Goal: Task Accomplishment & Management: Manage account settings

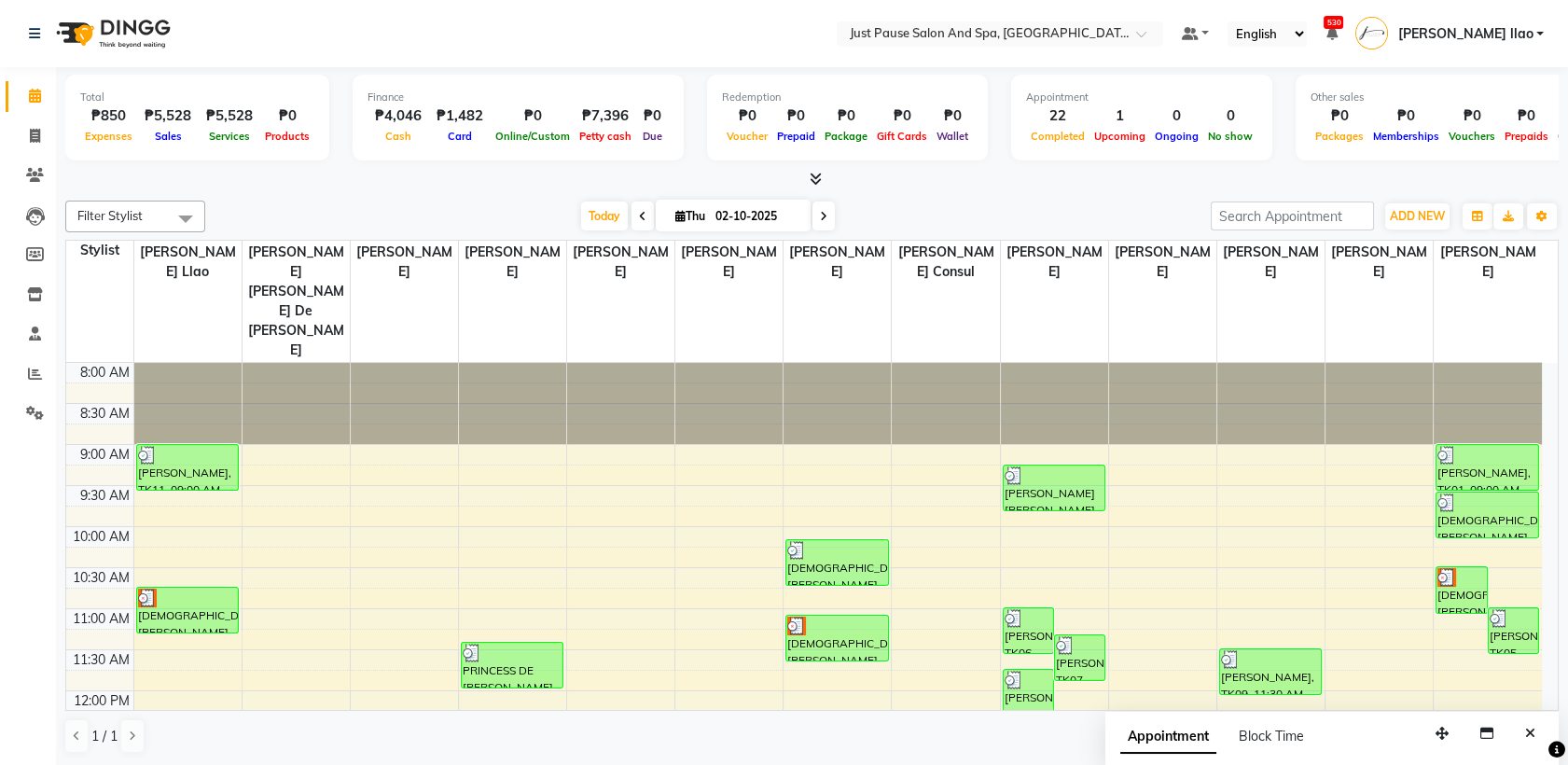
scroll to position [428, 0]
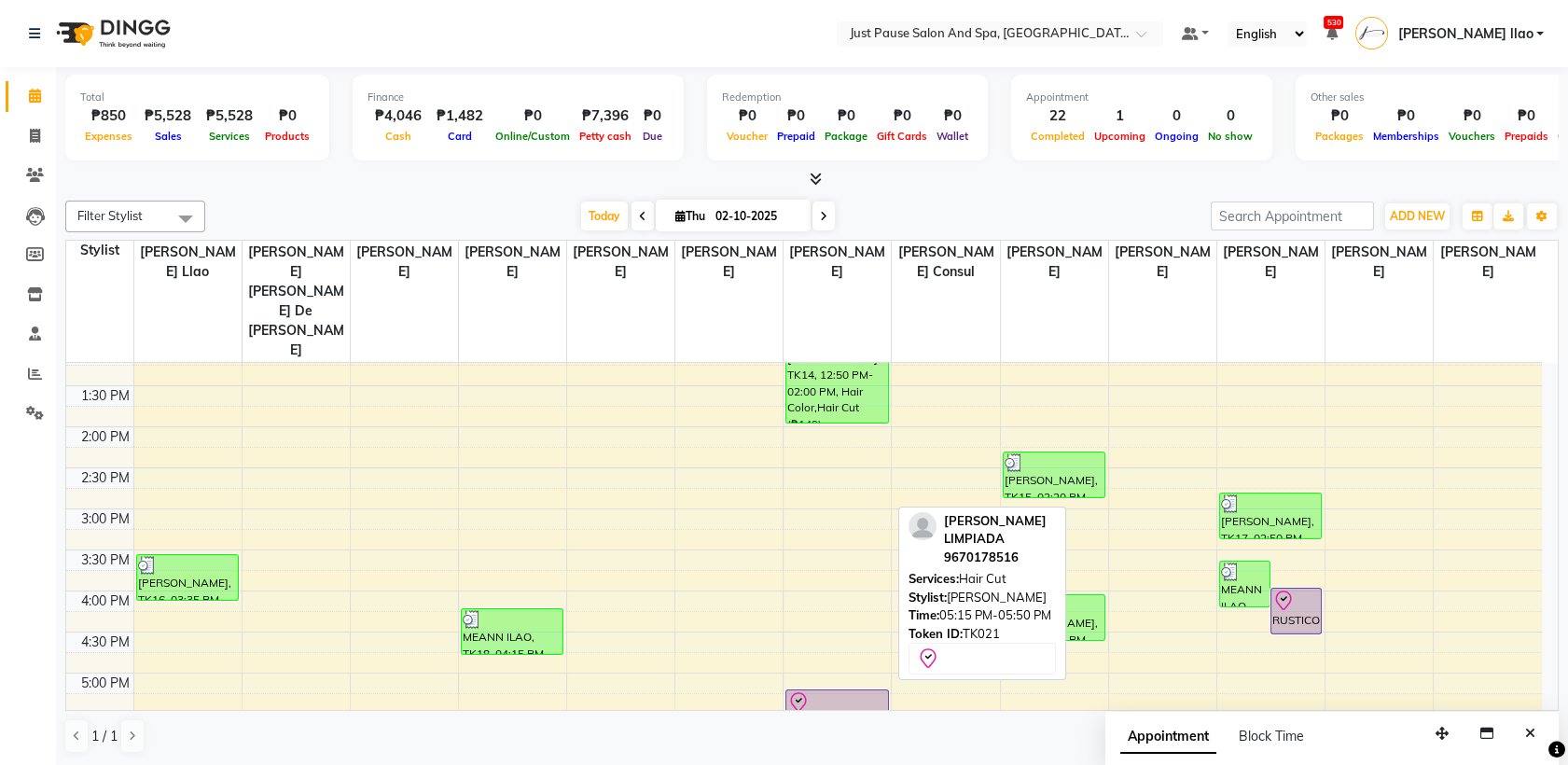
click at [822, 690] on div "[PERSON_NAME] LIMPIADA, TK21, 05:15 PM-05:50 PM, Hair Cut" at bounding box center [836, 713] width 101 height 46
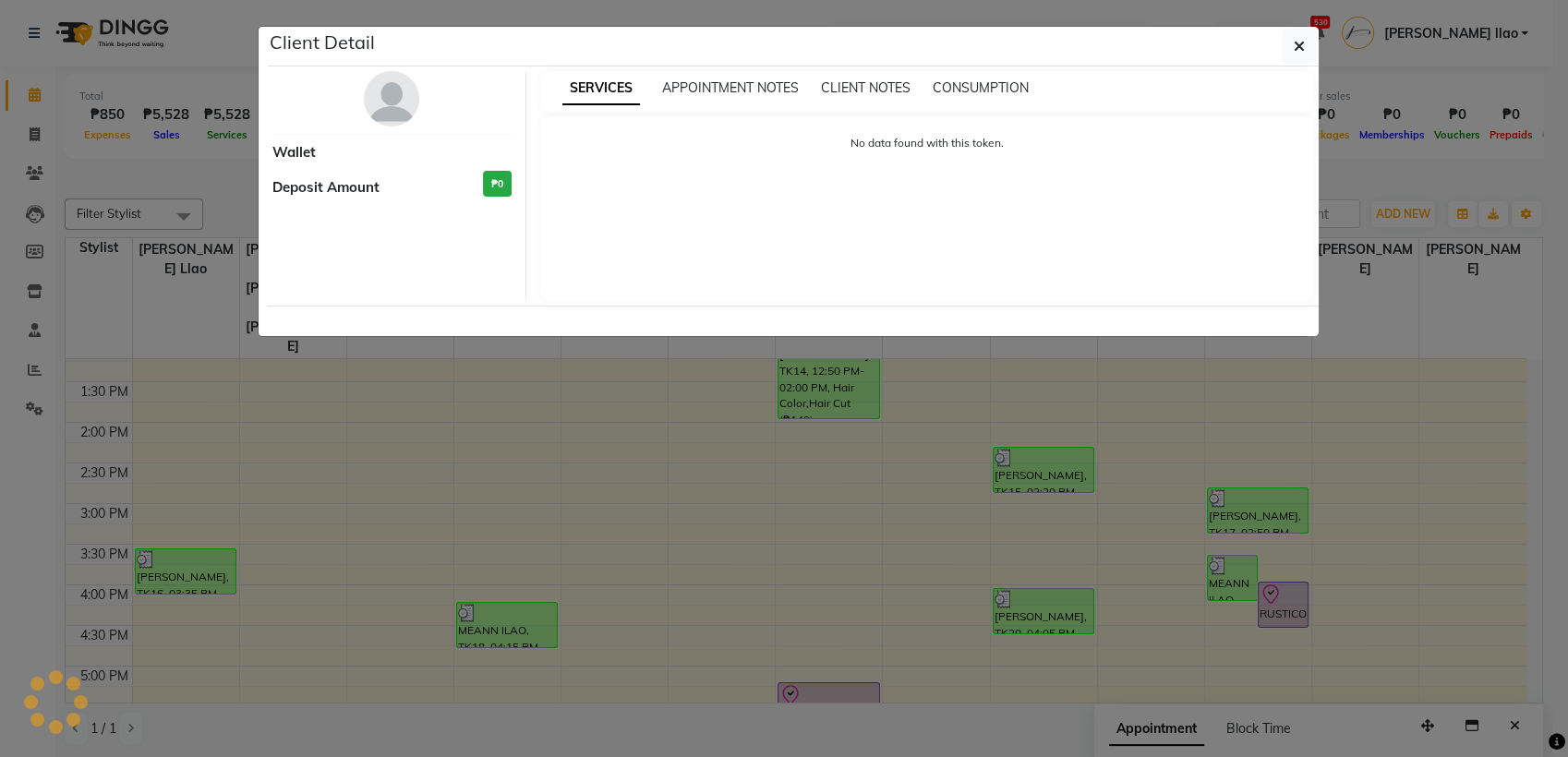
select select "8"
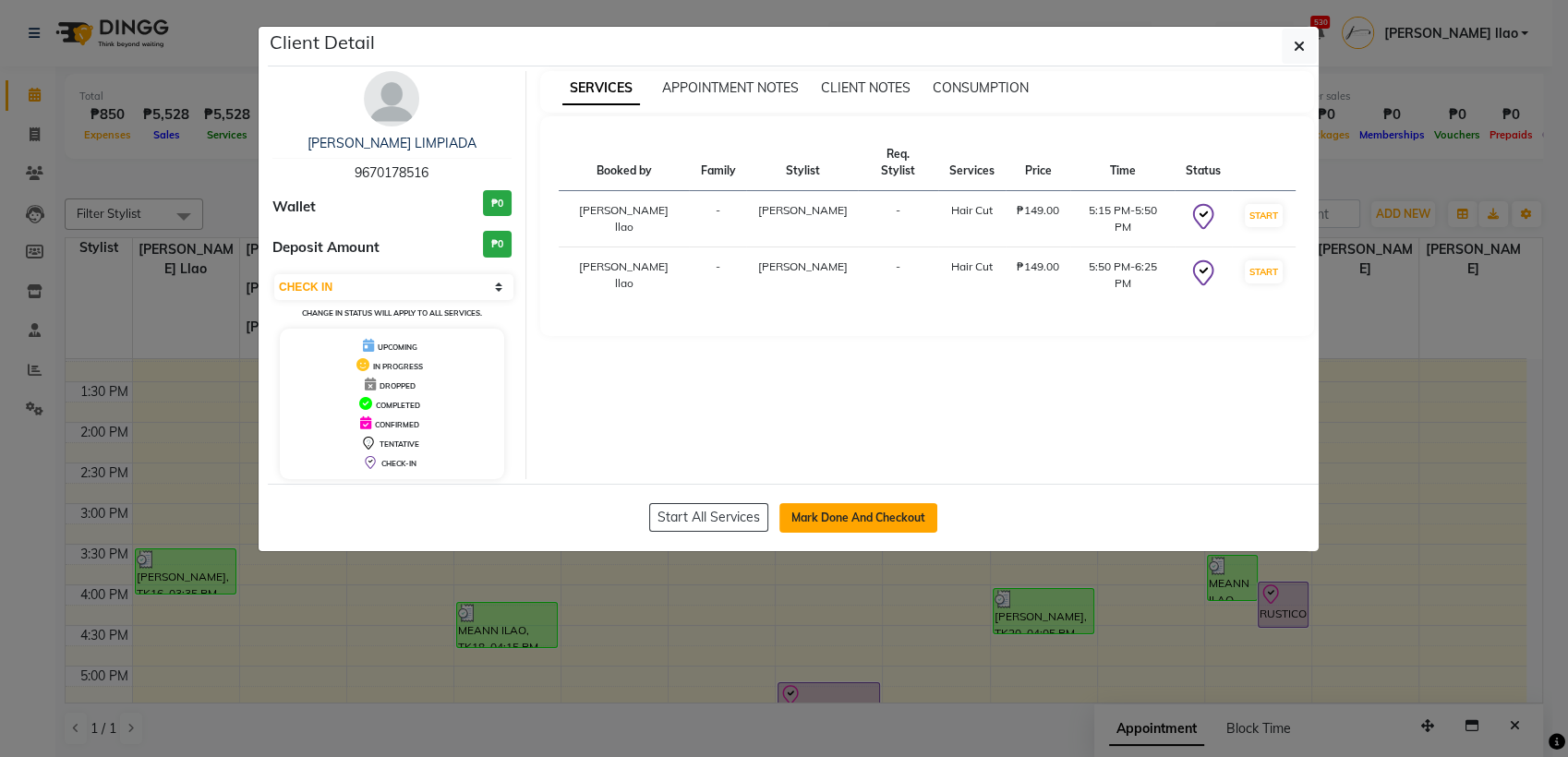
click at [850, 520] on button "Mark Done And Checkout" at bounding box center [858, 517] width 158 height 29
select select "service"
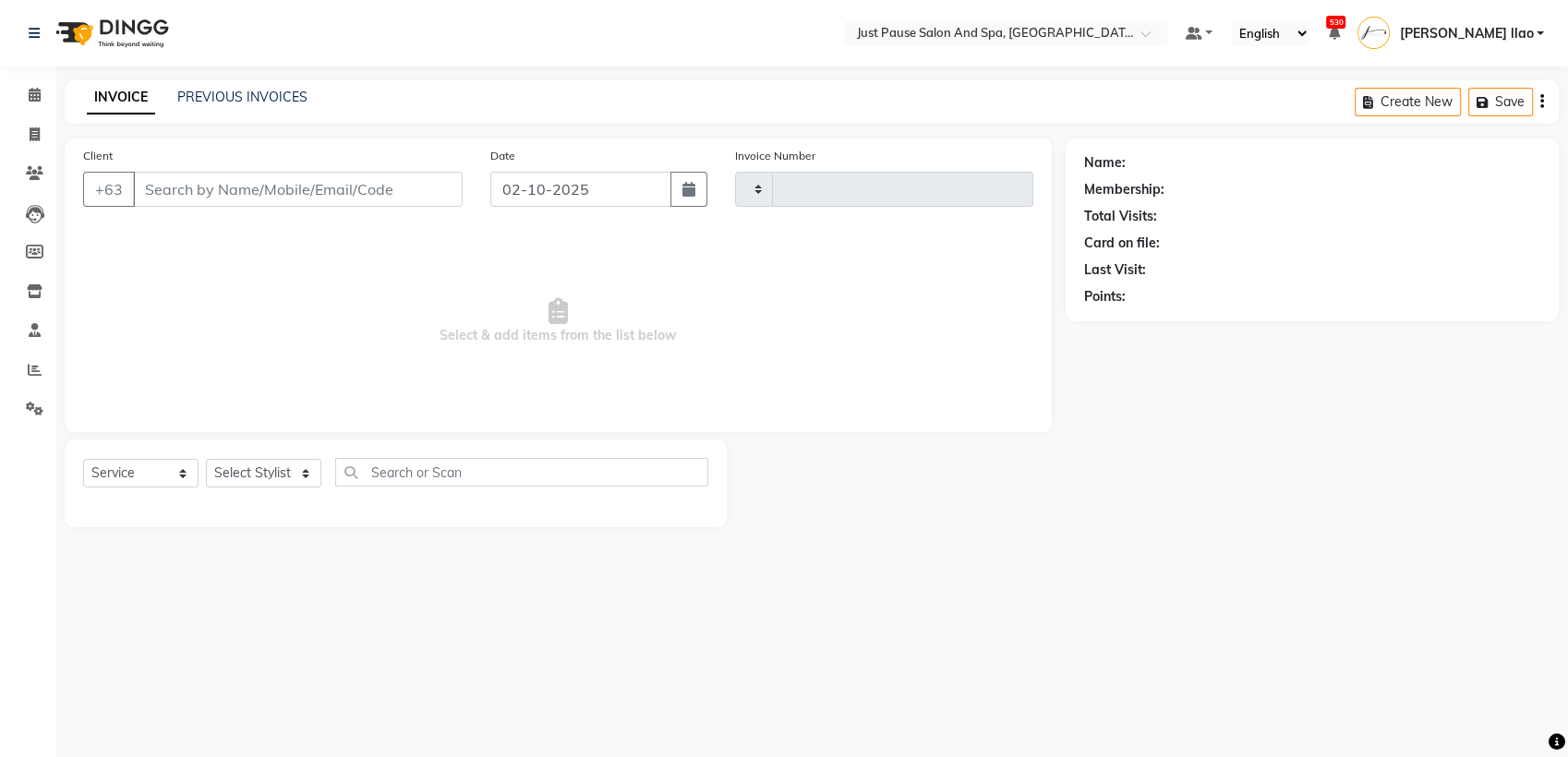
type input "2974"
select select "4927"
select select "G"
select select "30379"
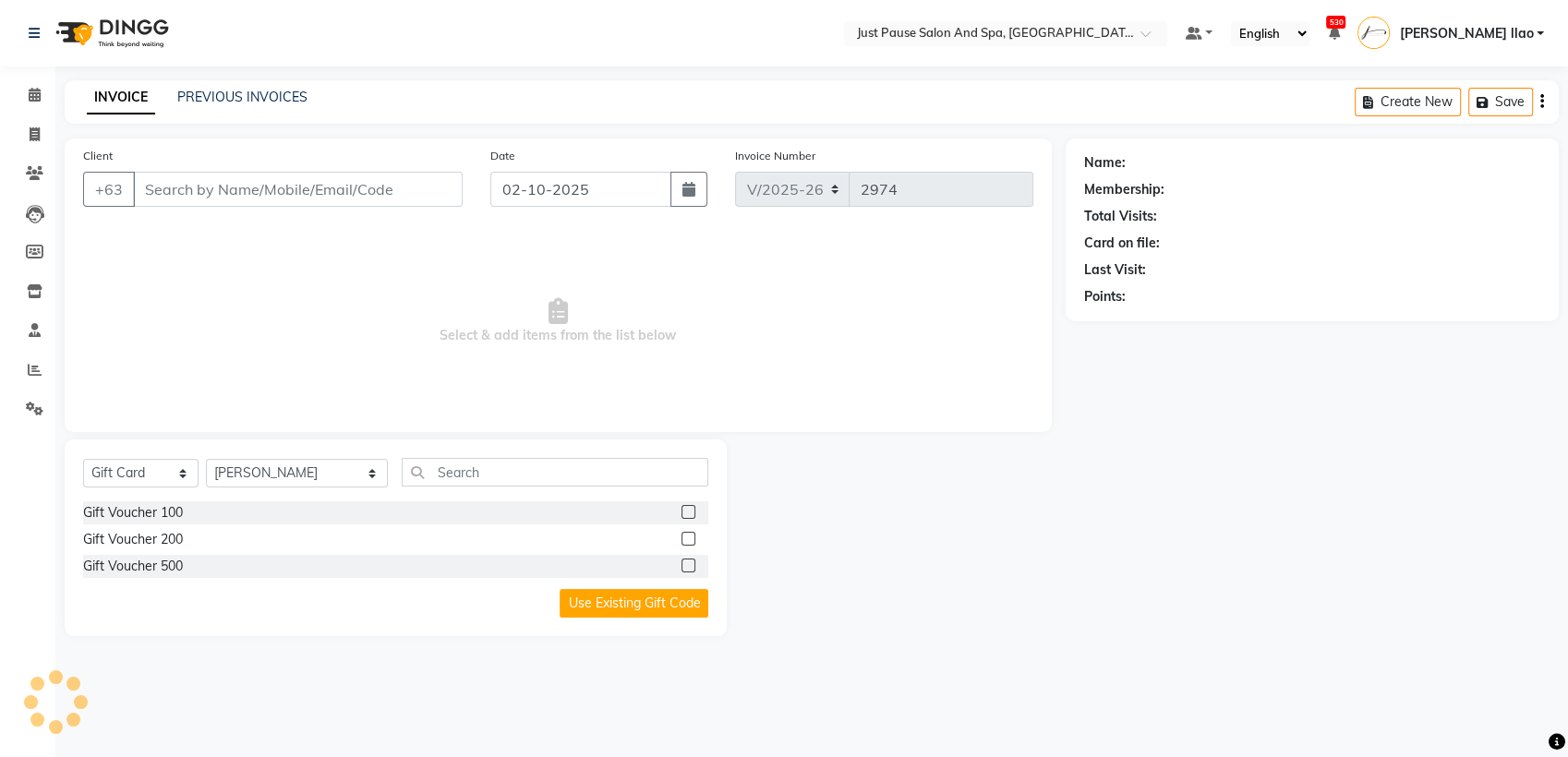
type input "9670178516"
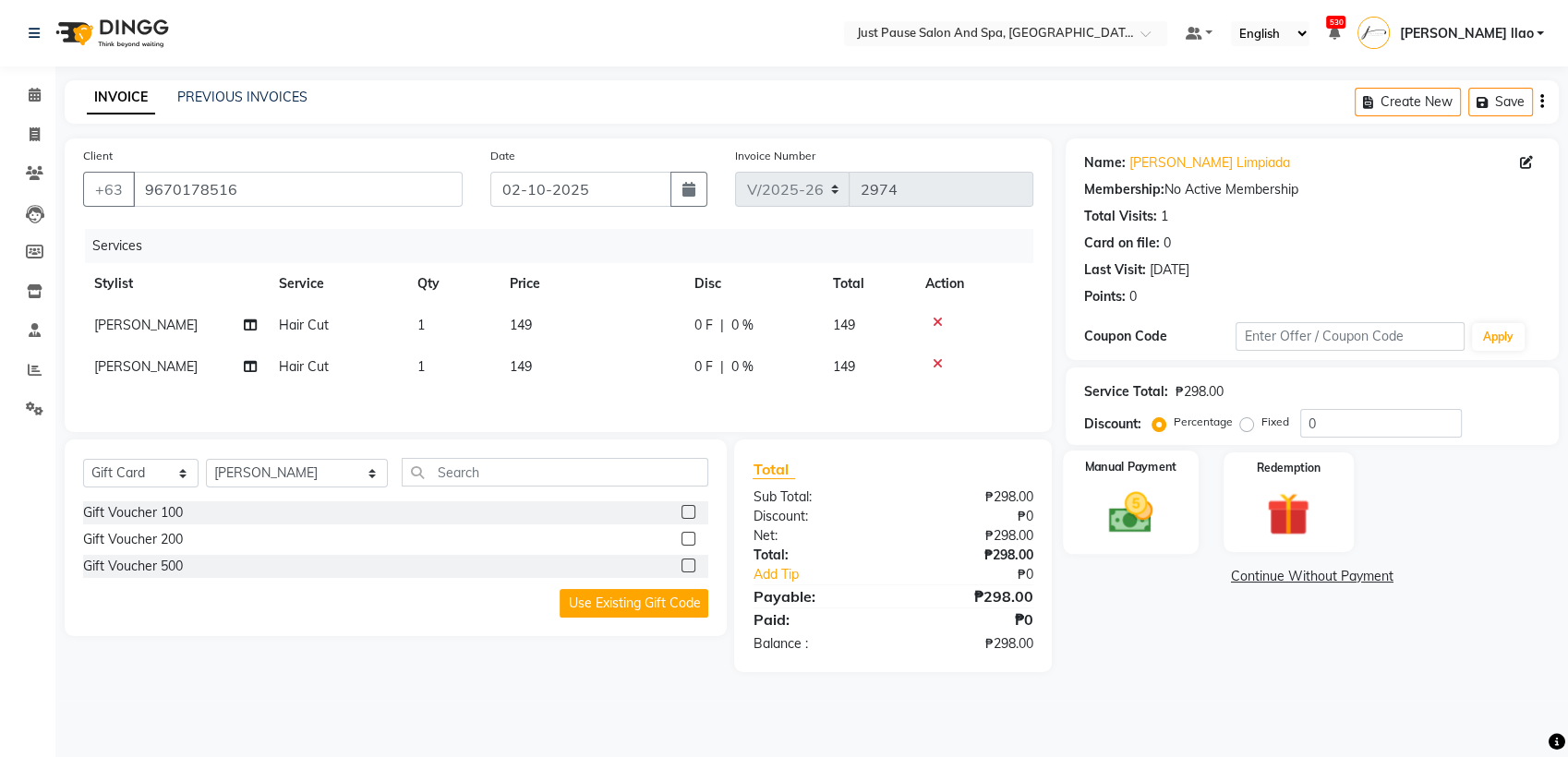
click at [1134, 524] on img at bounding box center [1130, 512] width 73 height 51
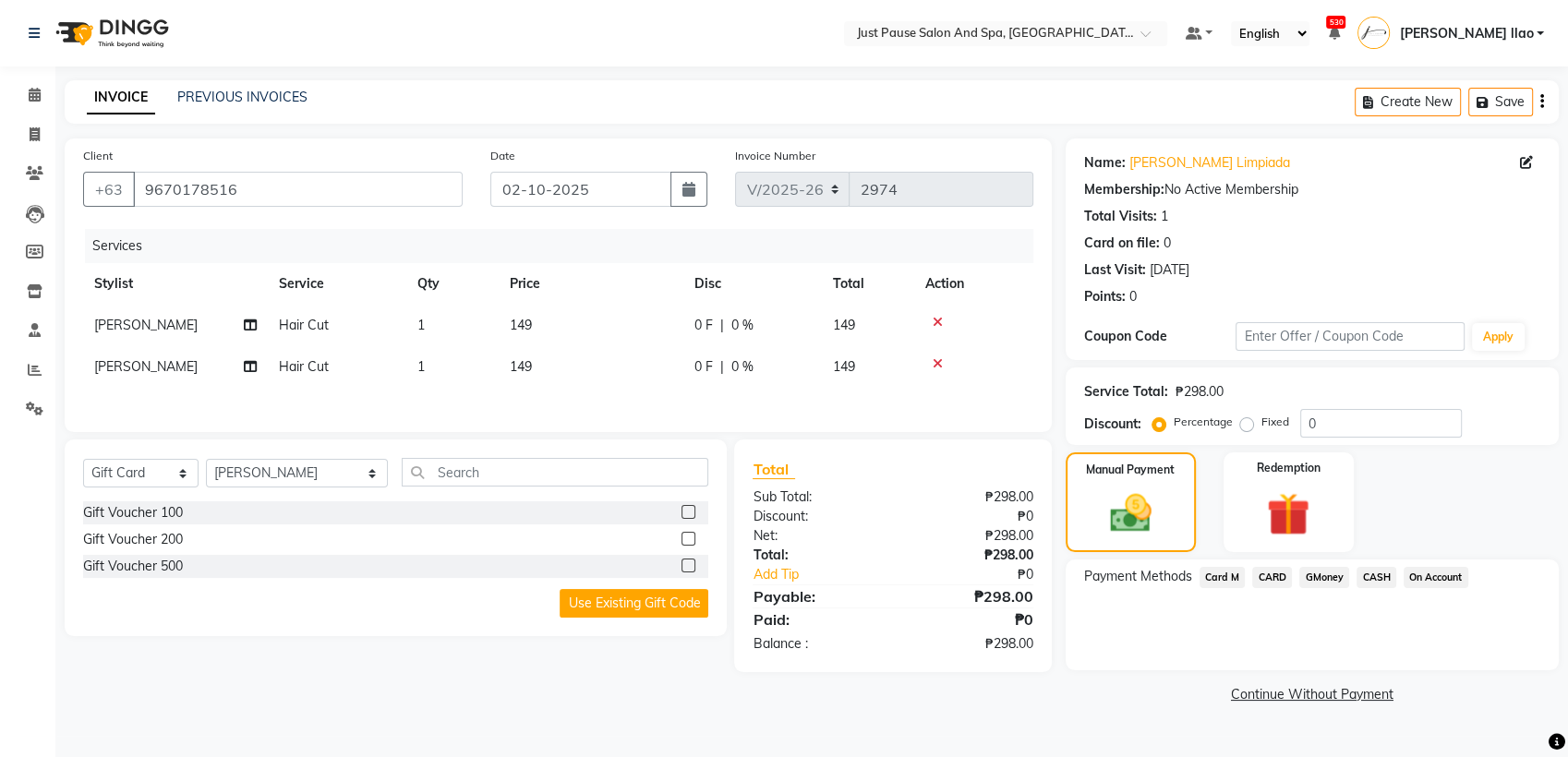
click at [1375, 577] on span "CASH" at bounding box center [1376, 577] width 40 height 21
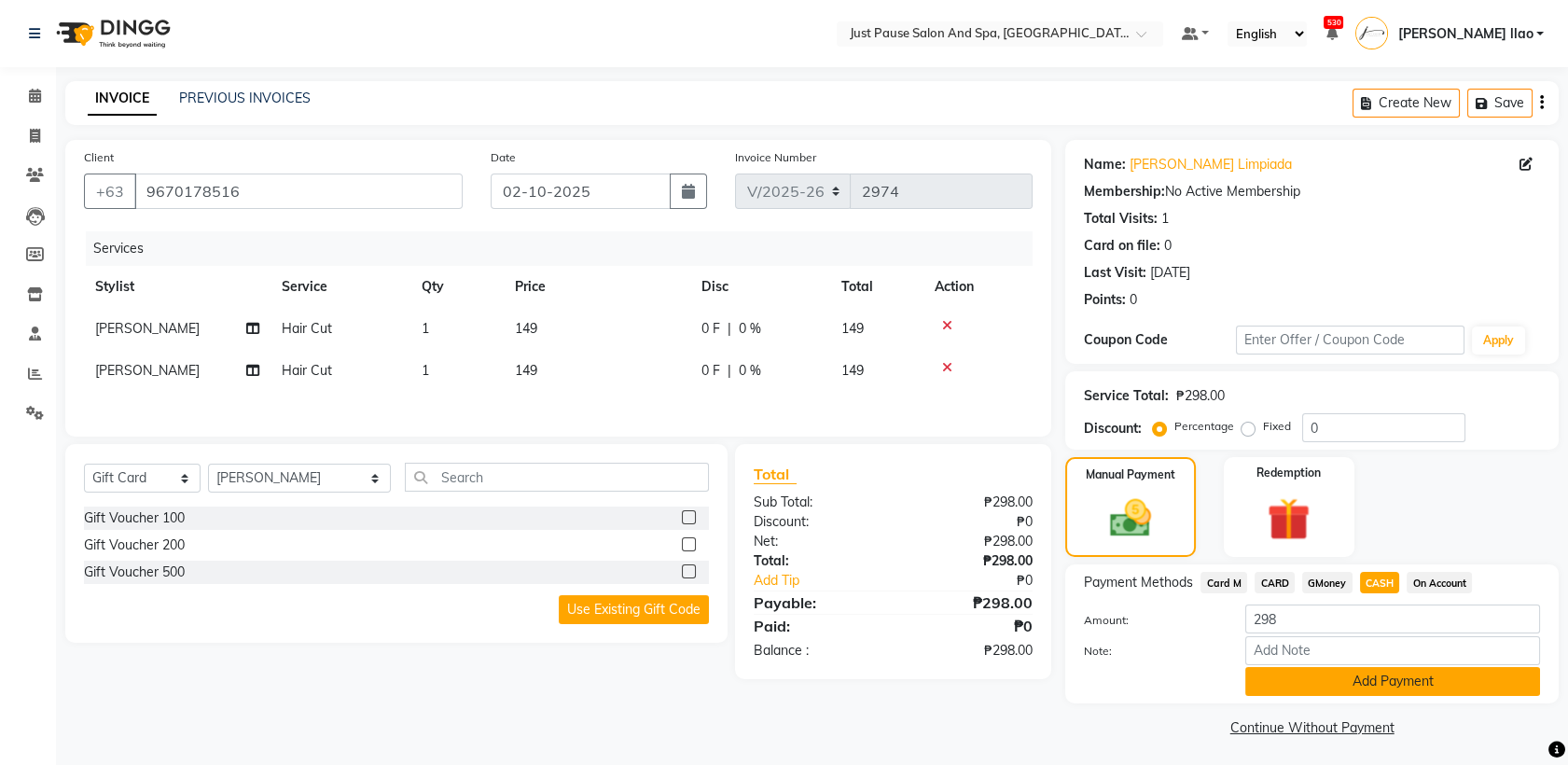
click at [1407, 683] on button "Add Payment" at bounding box center [1392, 681] width 295 height 29
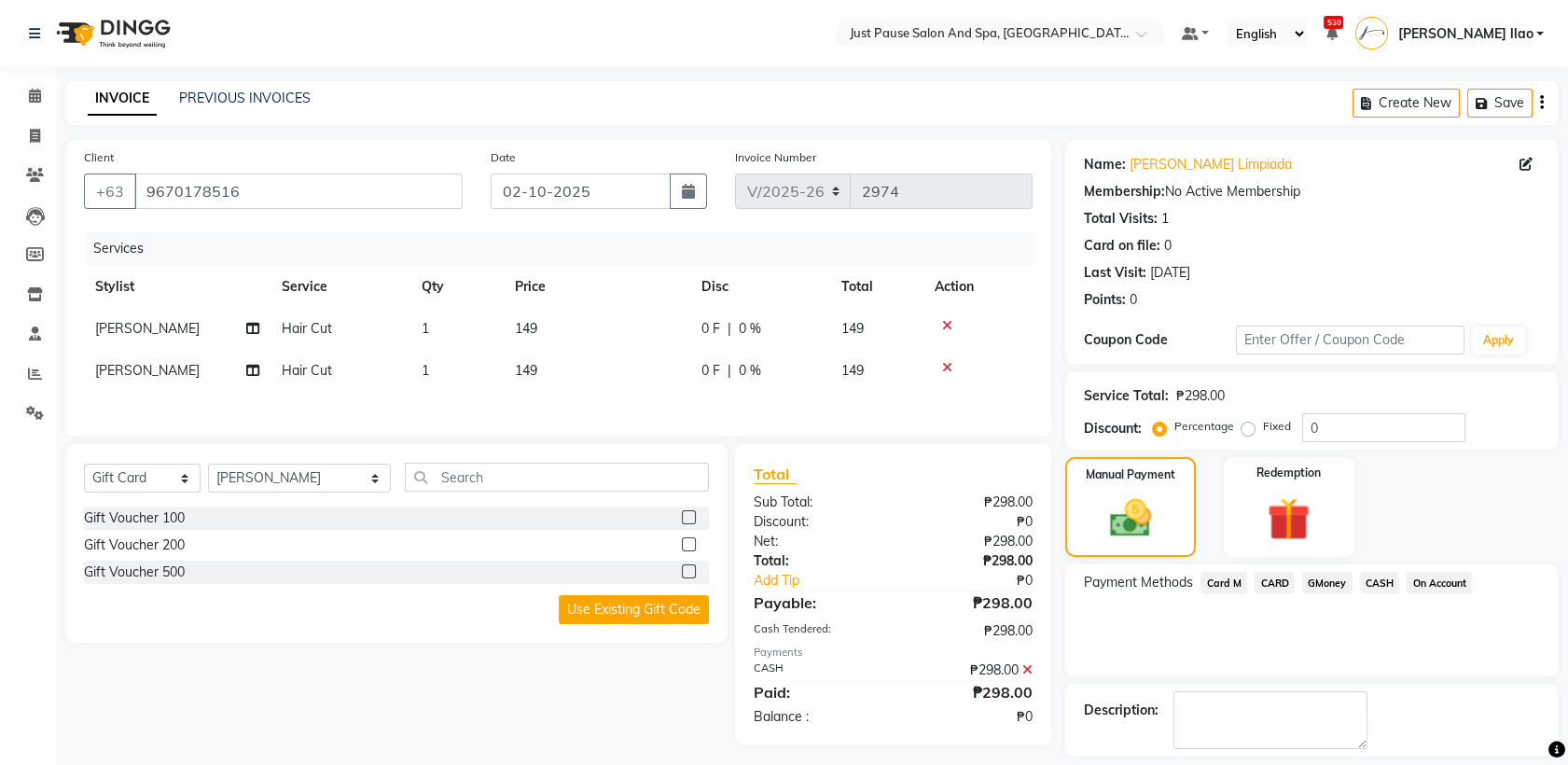
scroll to position [78, 0]
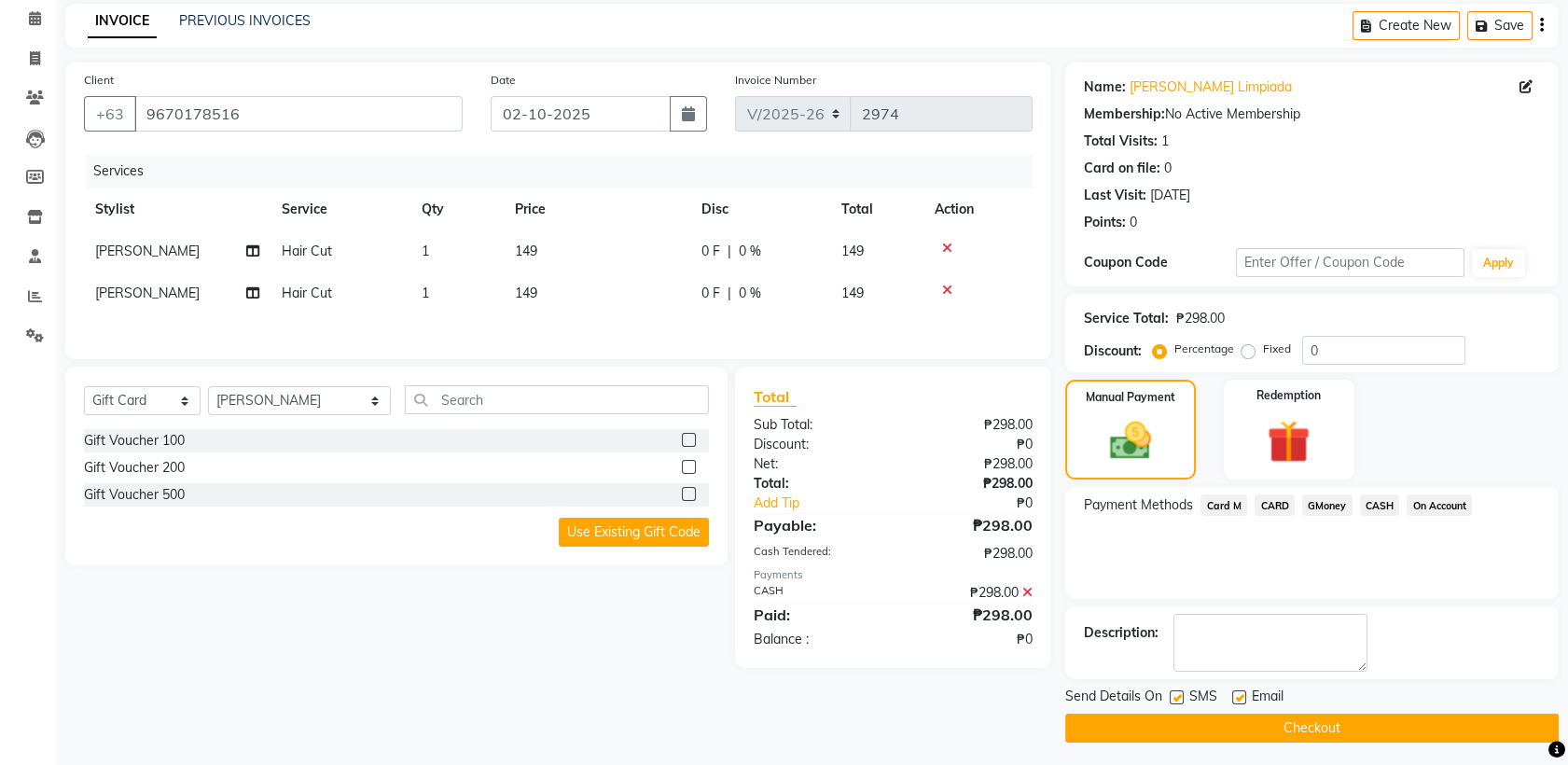
click at [1462, 725] on button "Checkout" at bounding box center [1312, 728] width 494 height 29
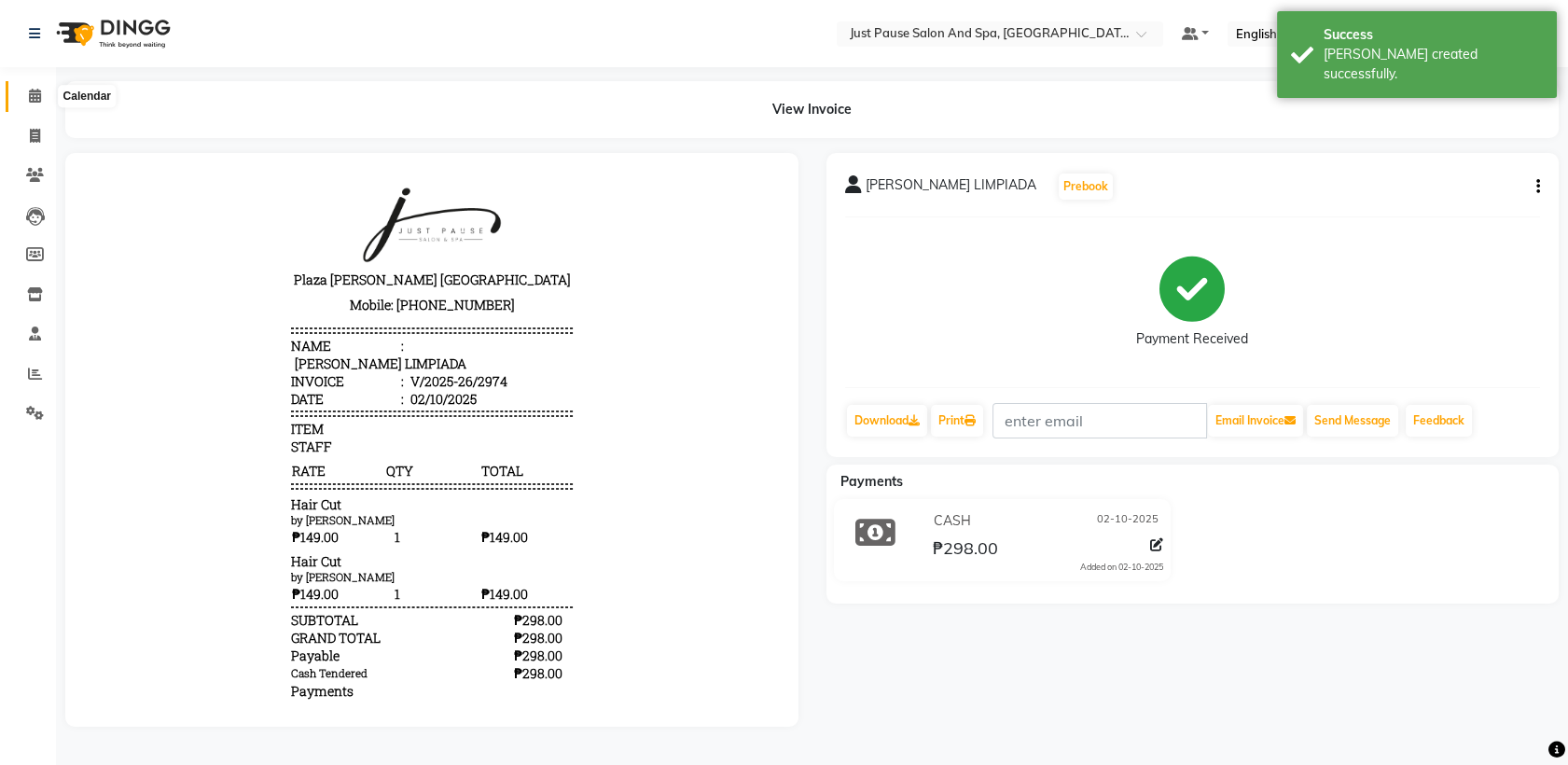
click at [30, 93] on icon at bounding box center [35, 95] width 12 height 14
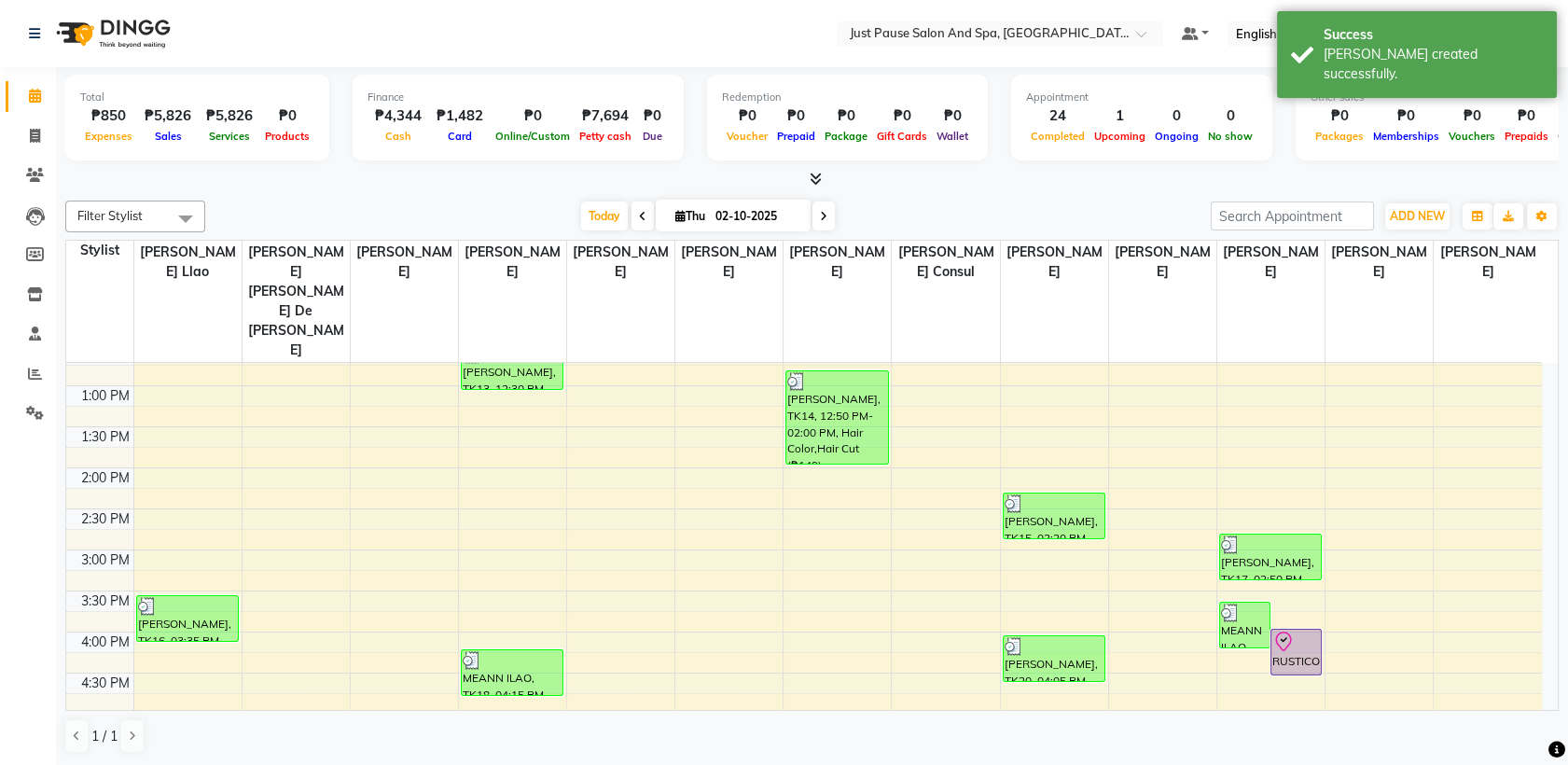
scroll to position [395, 0]
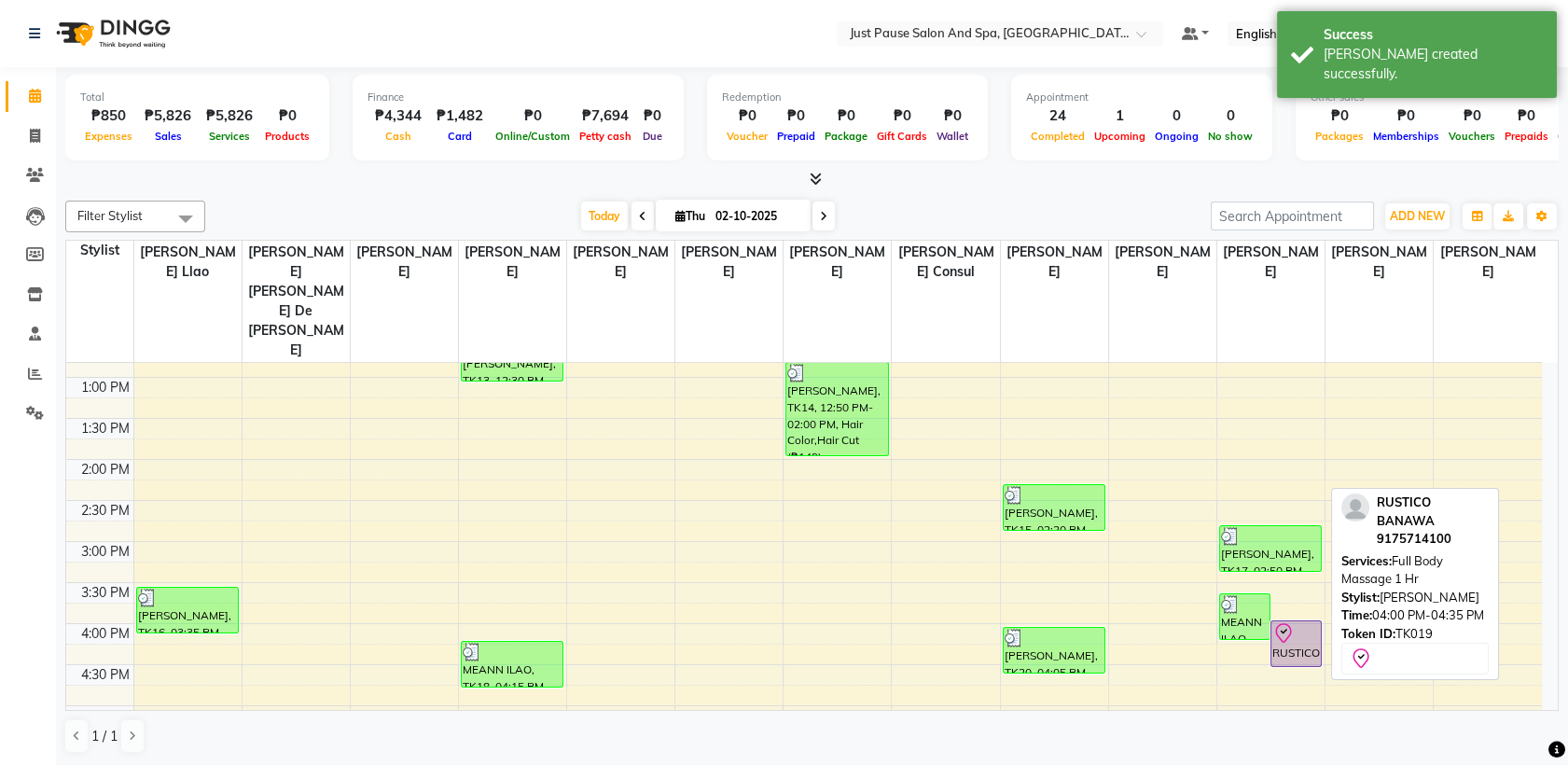
click at [1296, 621] on div "RUSTICO BANAWA, TK19, 04:00 PM-04:35 PM, Full Body Massage 1 Hr" at bounding box center [1295, 643] width 49 height 45
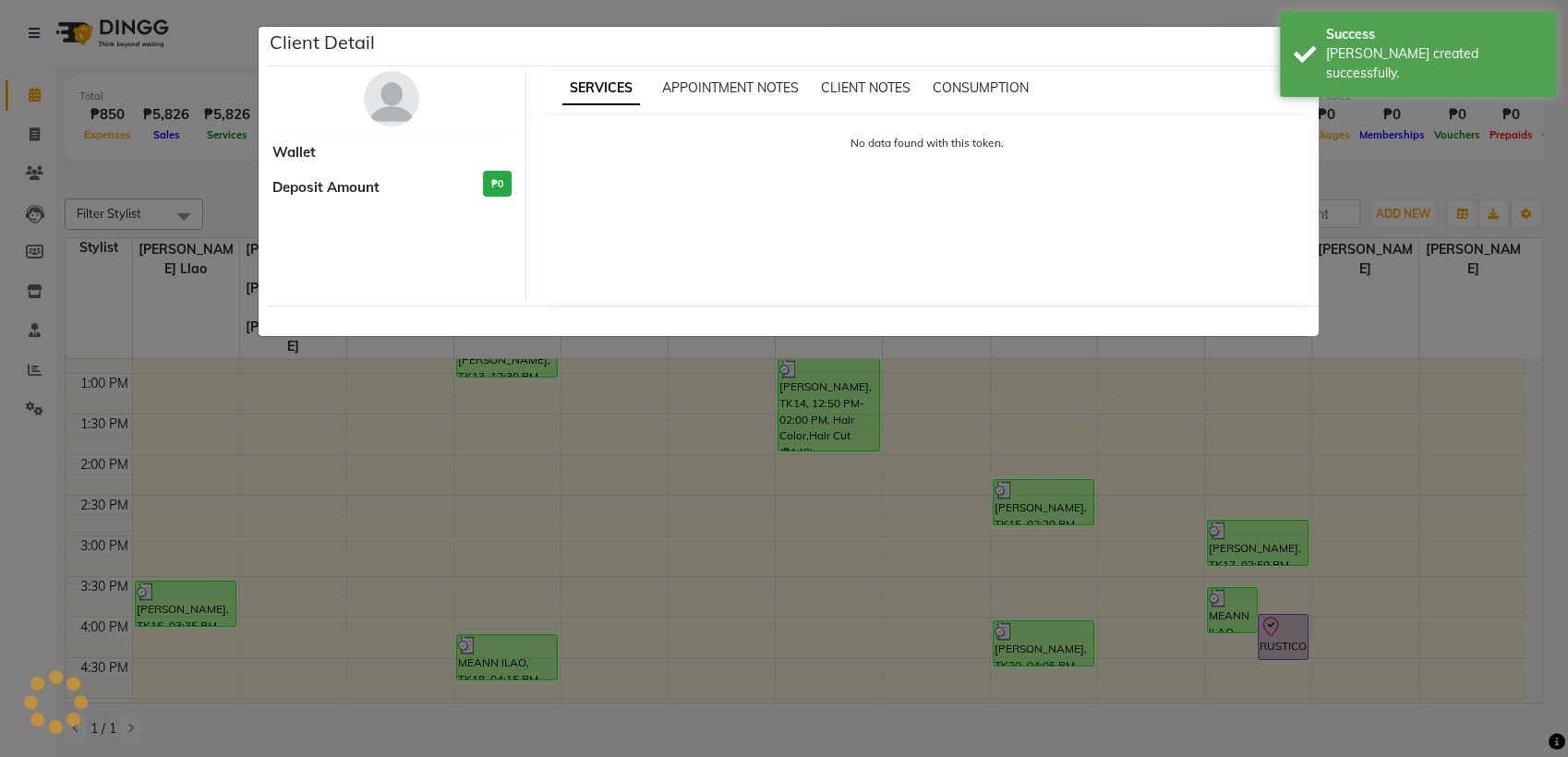
select select "8"
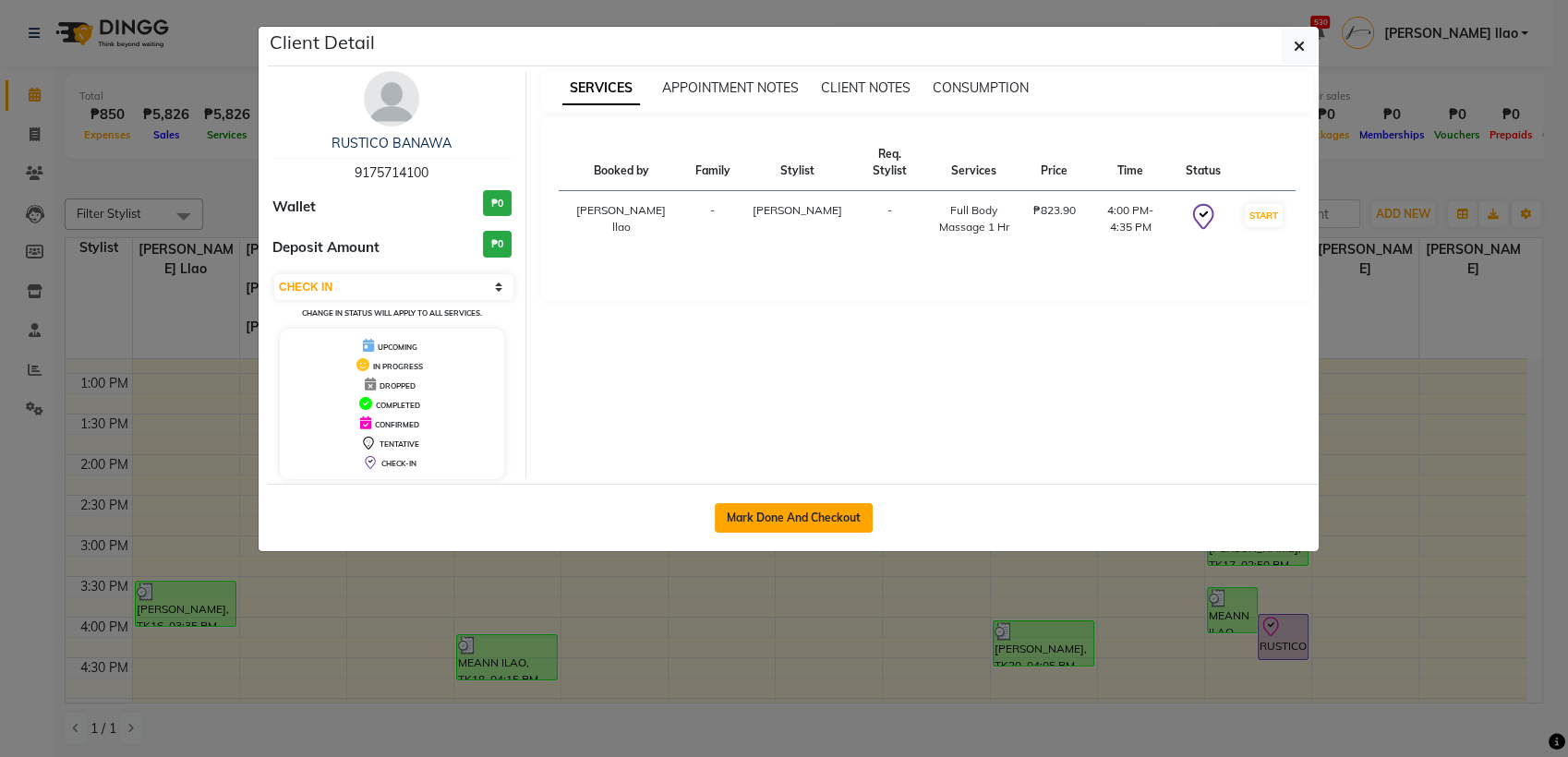
click at [834, 520] on button "Mark Done And Checkout" at bounding box center [794, 517] width 158 height 29
select select "service"
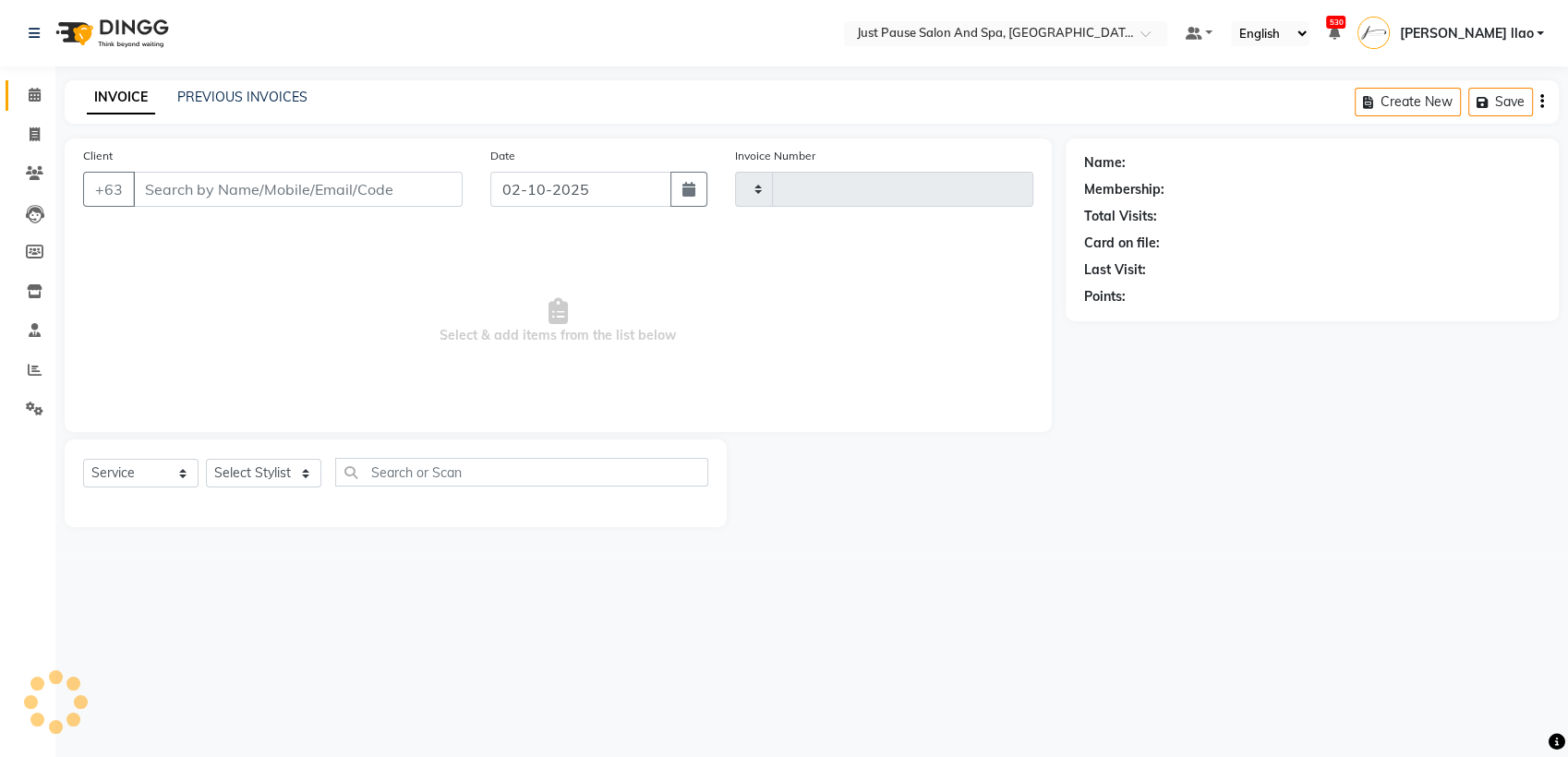
type input "2975"
select select "4927"
select select "G"
select select "30379"
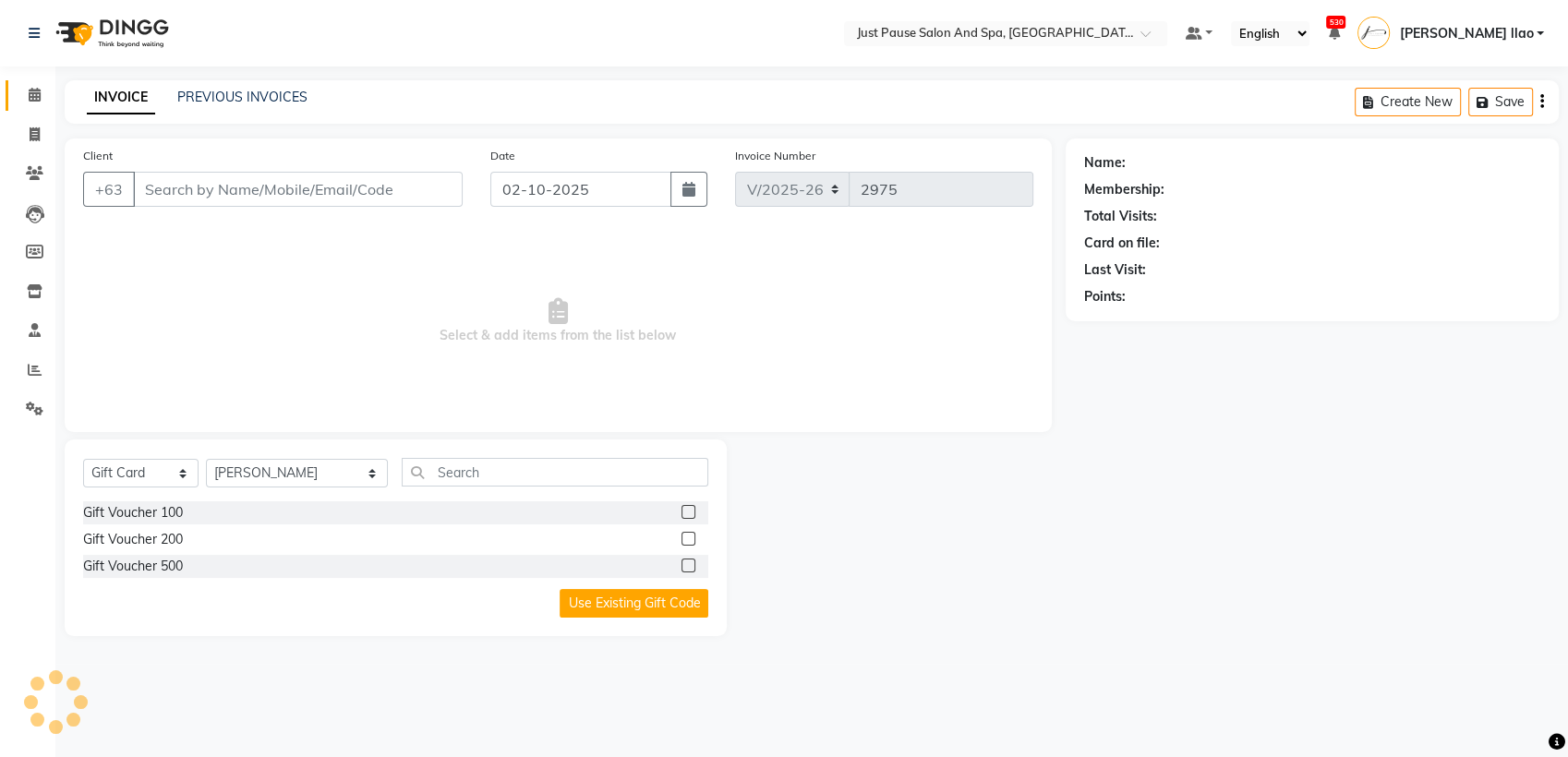
type input "9175714100"
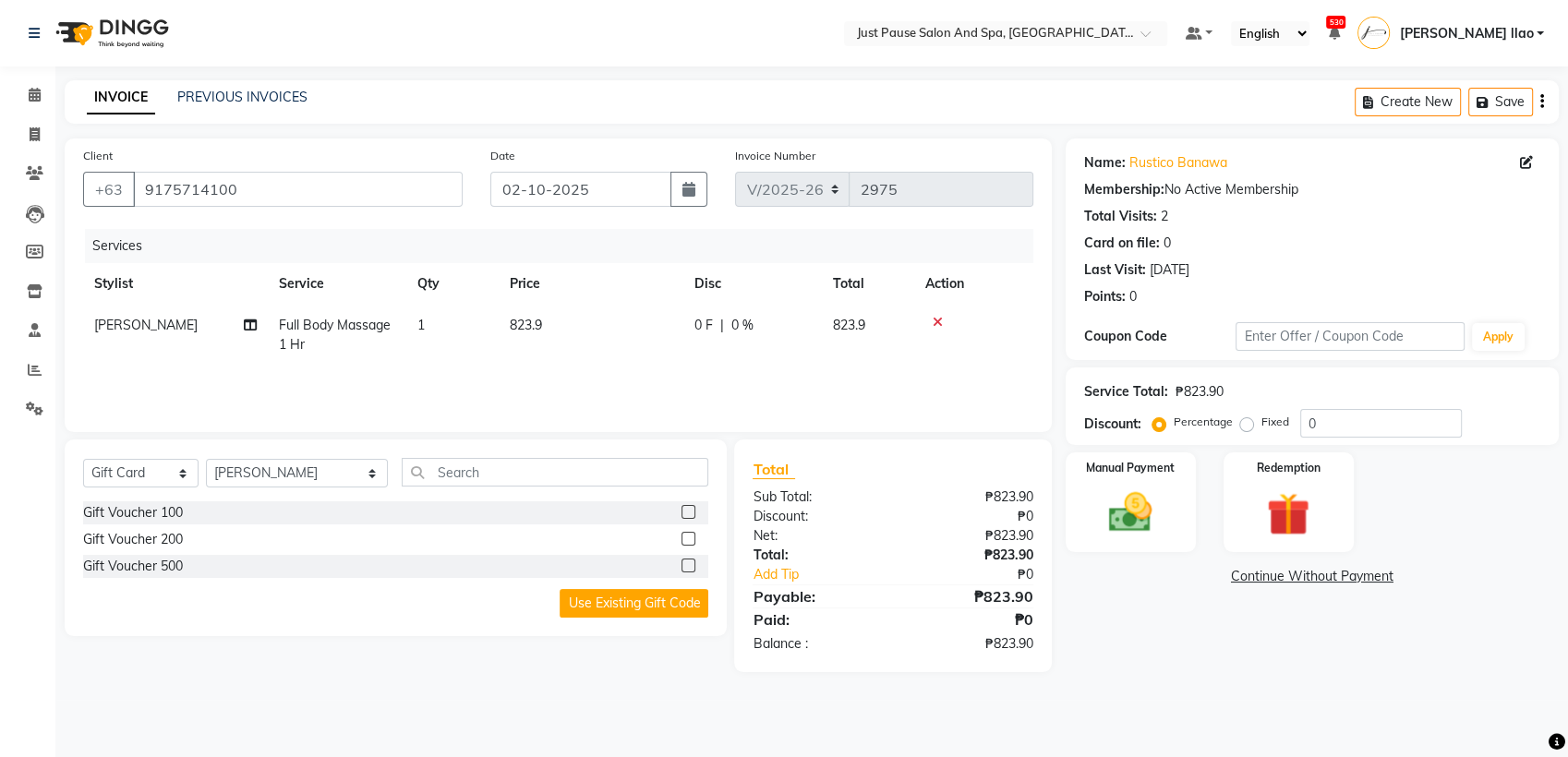
click at [553, 322] on td "823.9" at bounding box center [591, 335] width 184 height 61
select select "53172"
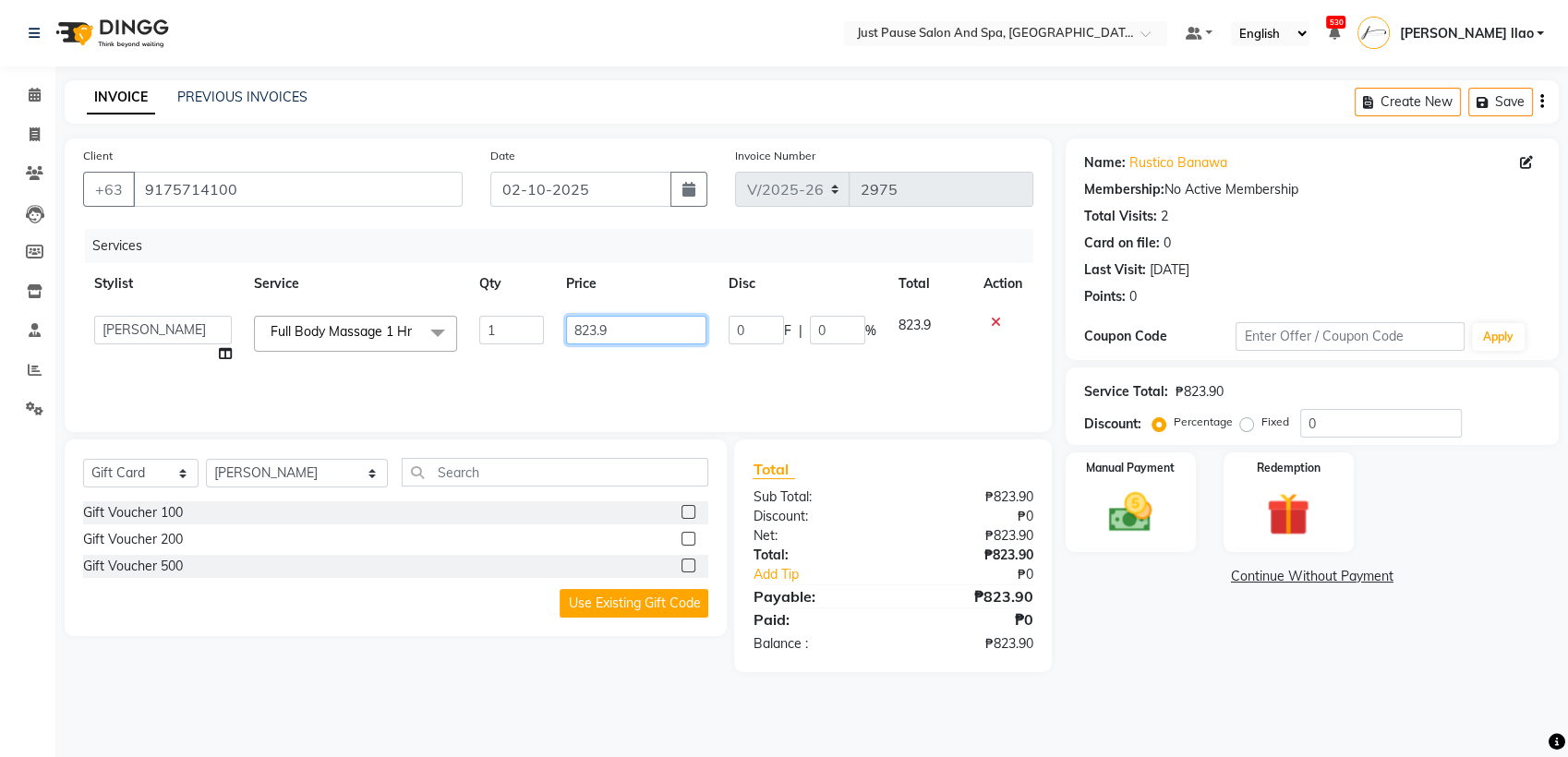
click at [618, 329] on input "823.9" at bounding box center [637, 330] width 141 height 28
type input "824"
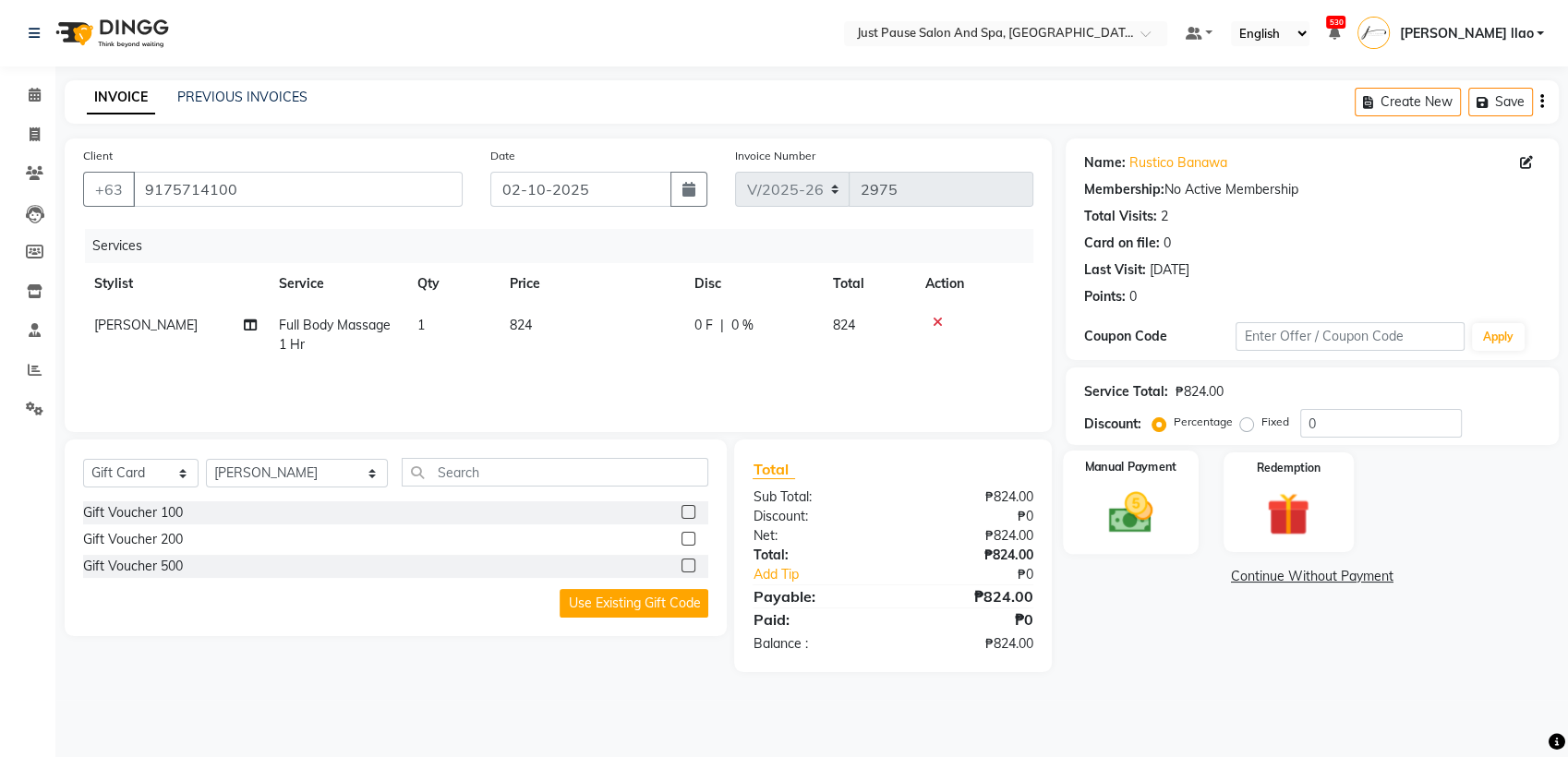
click at [1138, 515] on img at bounding box center [1130, 512] width 73 height 51
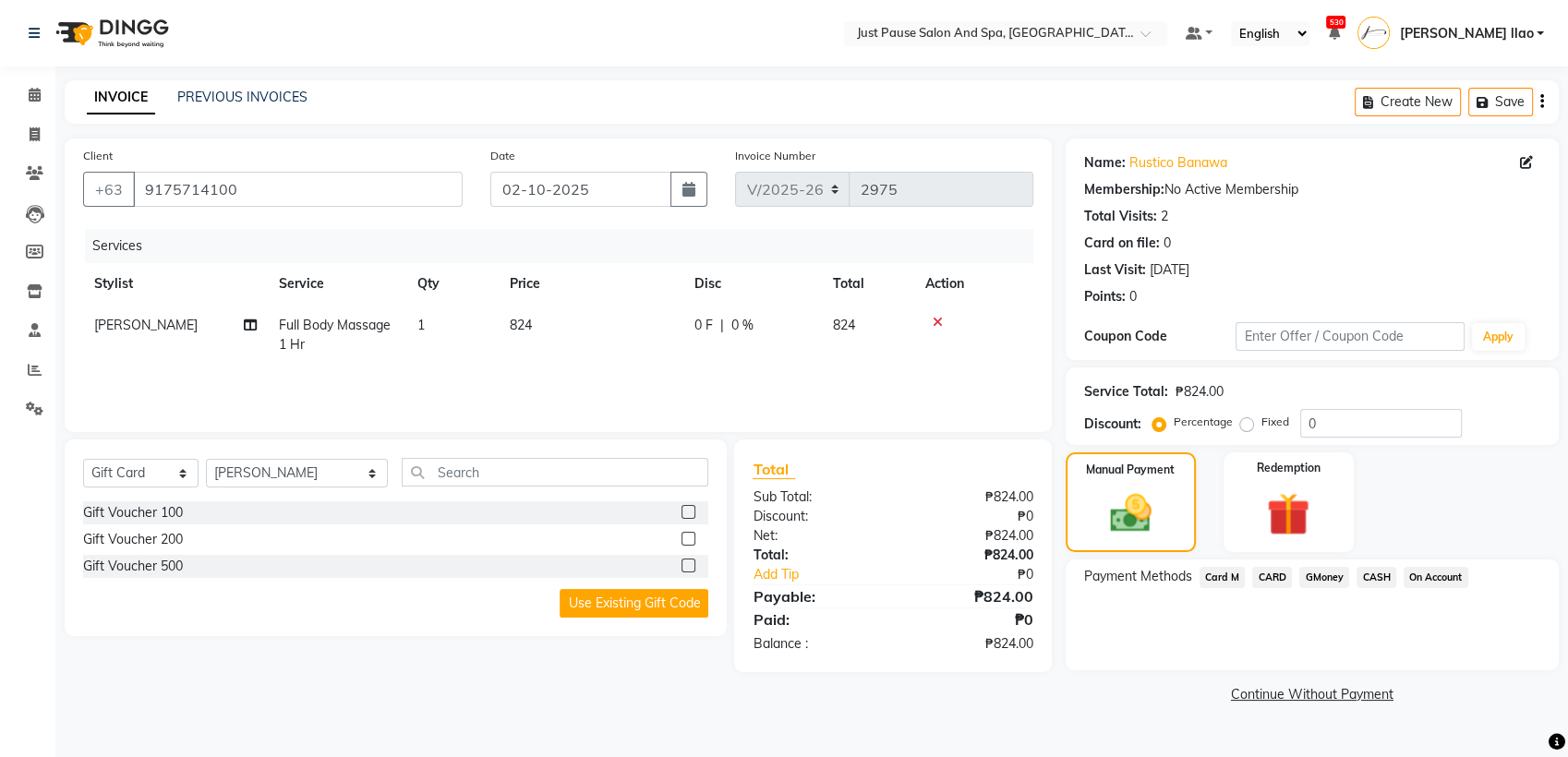
click at [1379, 577] on span "CASH" at bounding box center [1376, 577] width 40 height 21
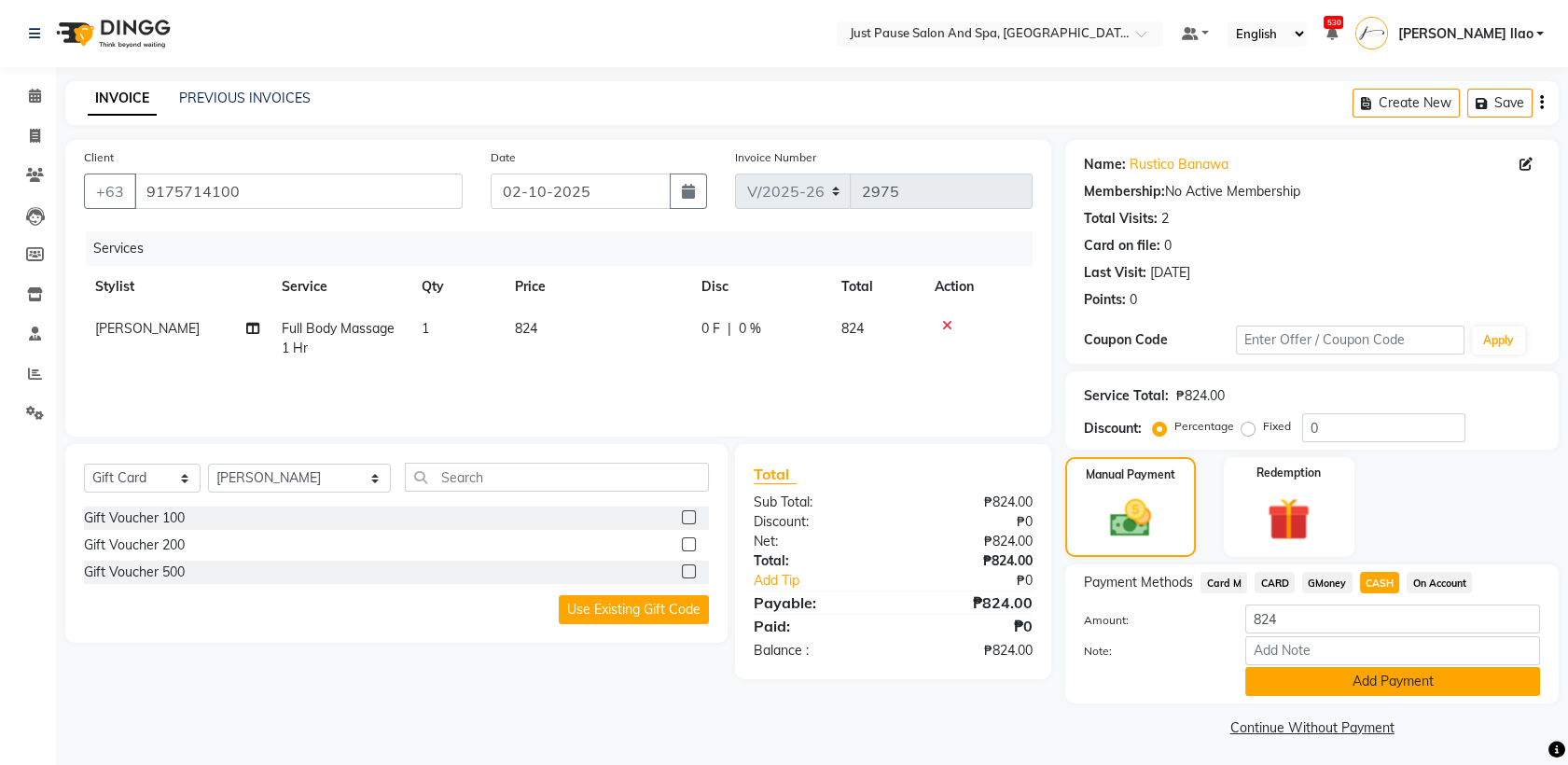
click at [1401, 690] on button "Add Payment" at bounding box center [1392, 681] width 295 height 29
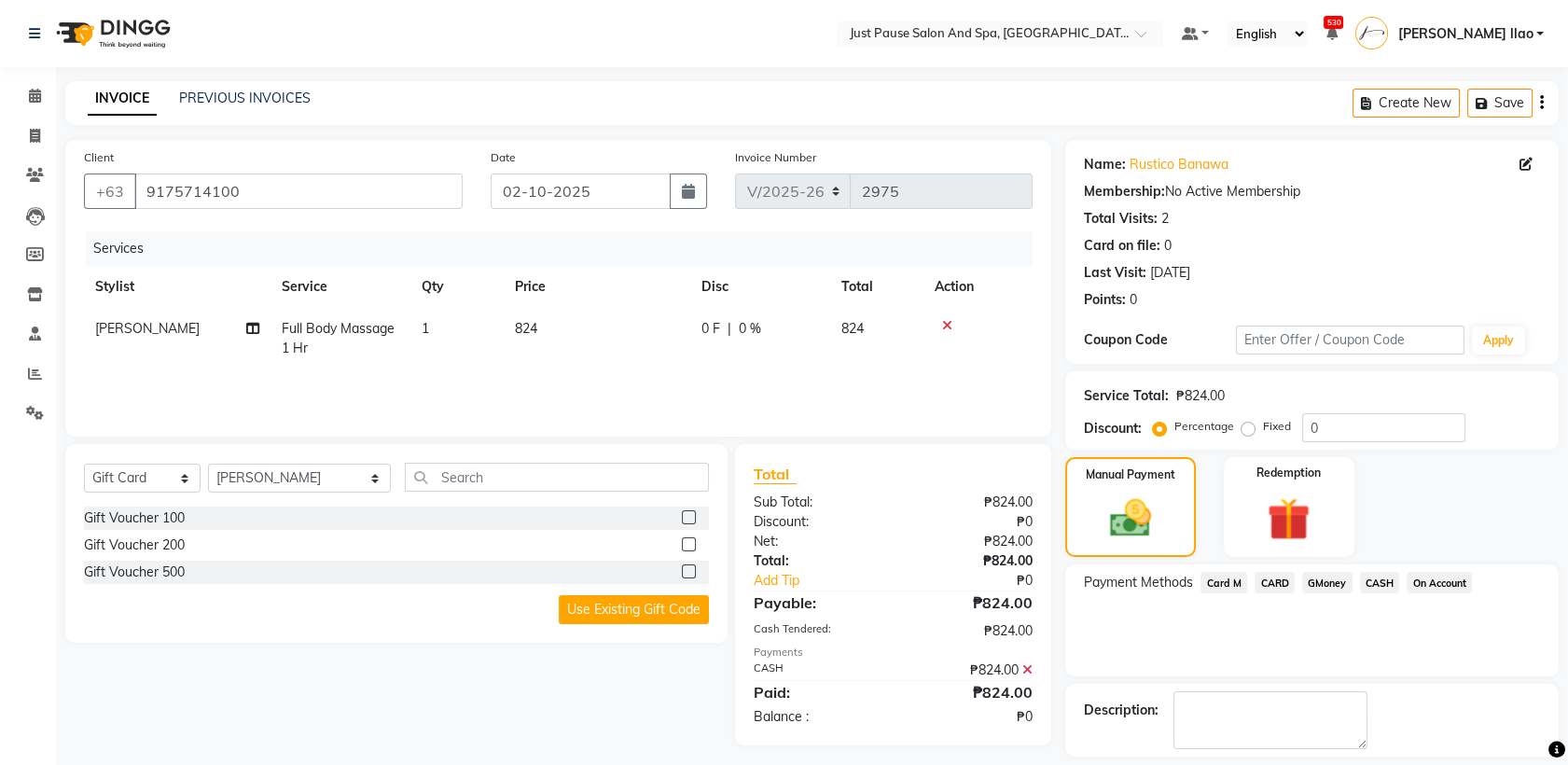
scroll to position [82, 0]
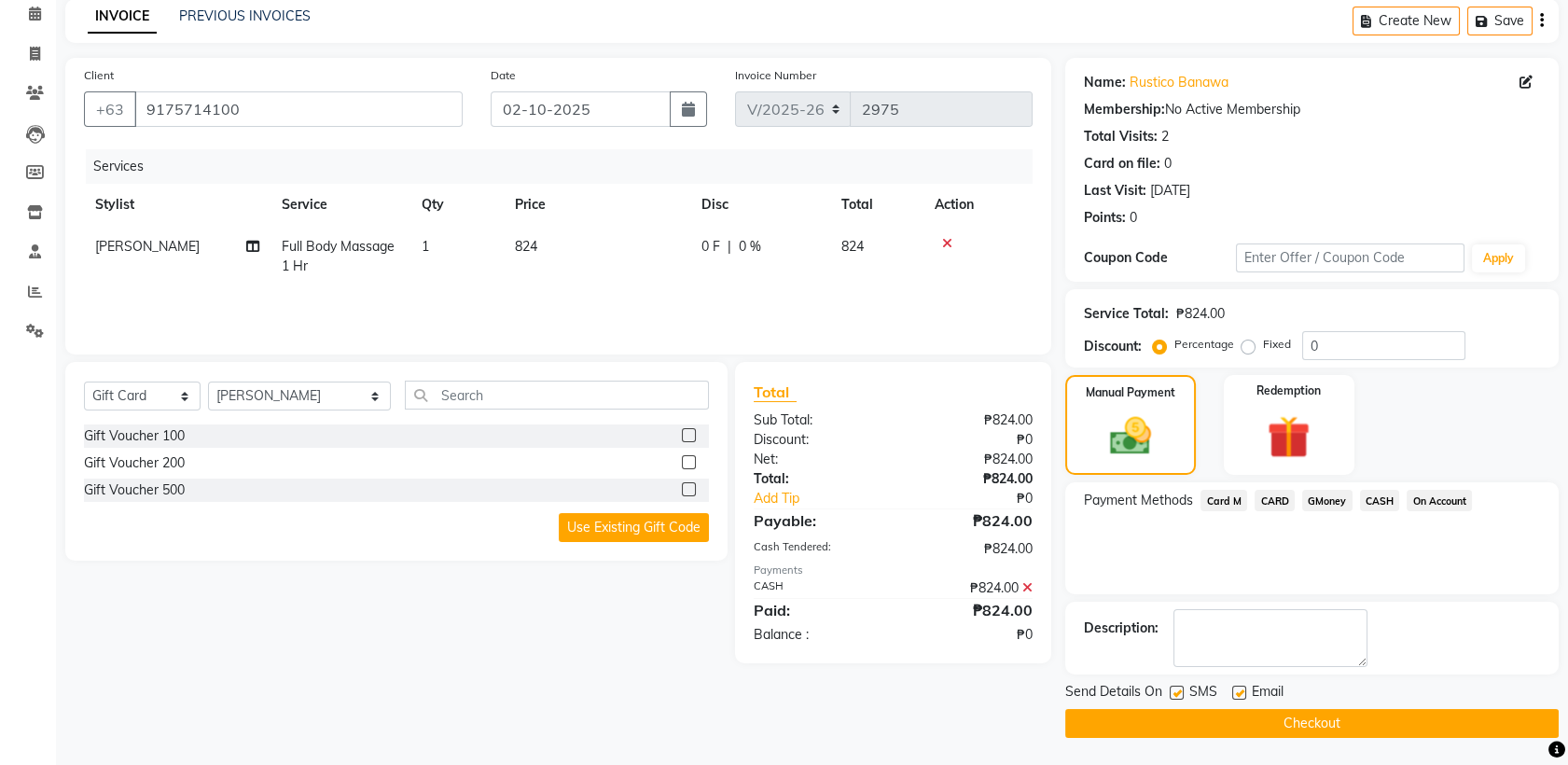
click at [1440, 725] on button "Checkout" at bounding box center [1312, 723] width 494 height 29
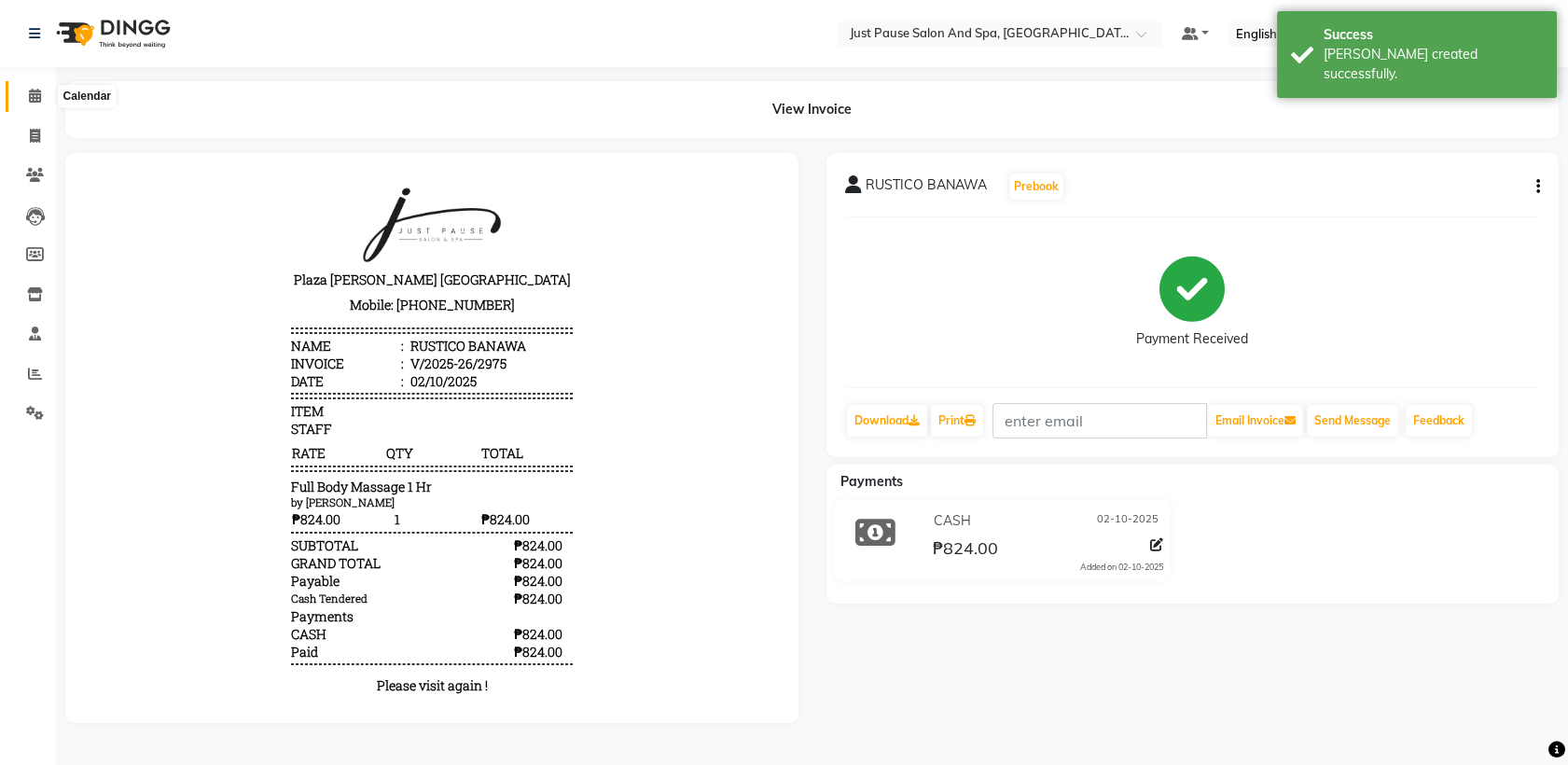
click at [38, 93] on icon at bounding box center [35, 95] width 12 height 14
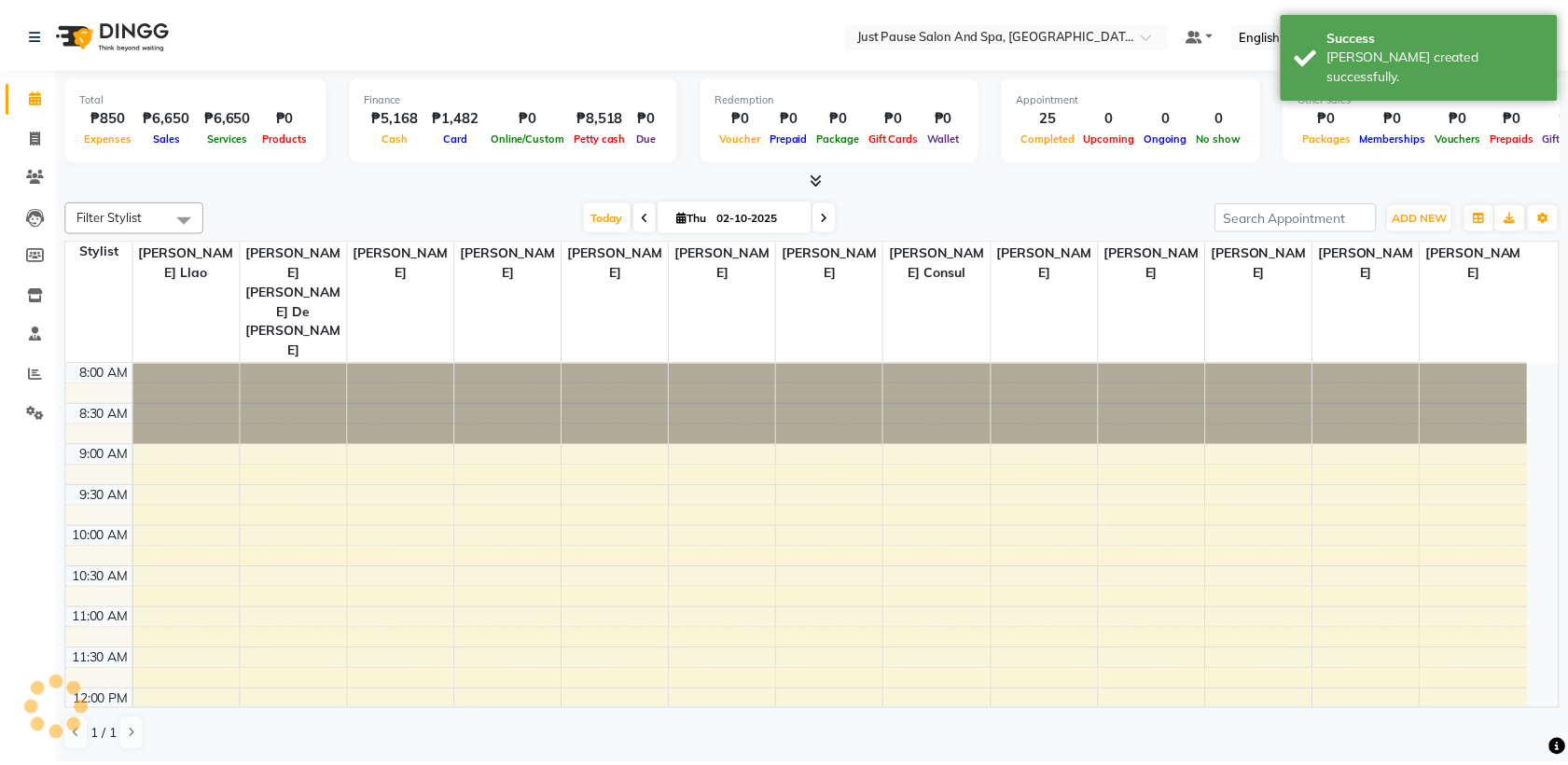
scroll to position [516, 0]
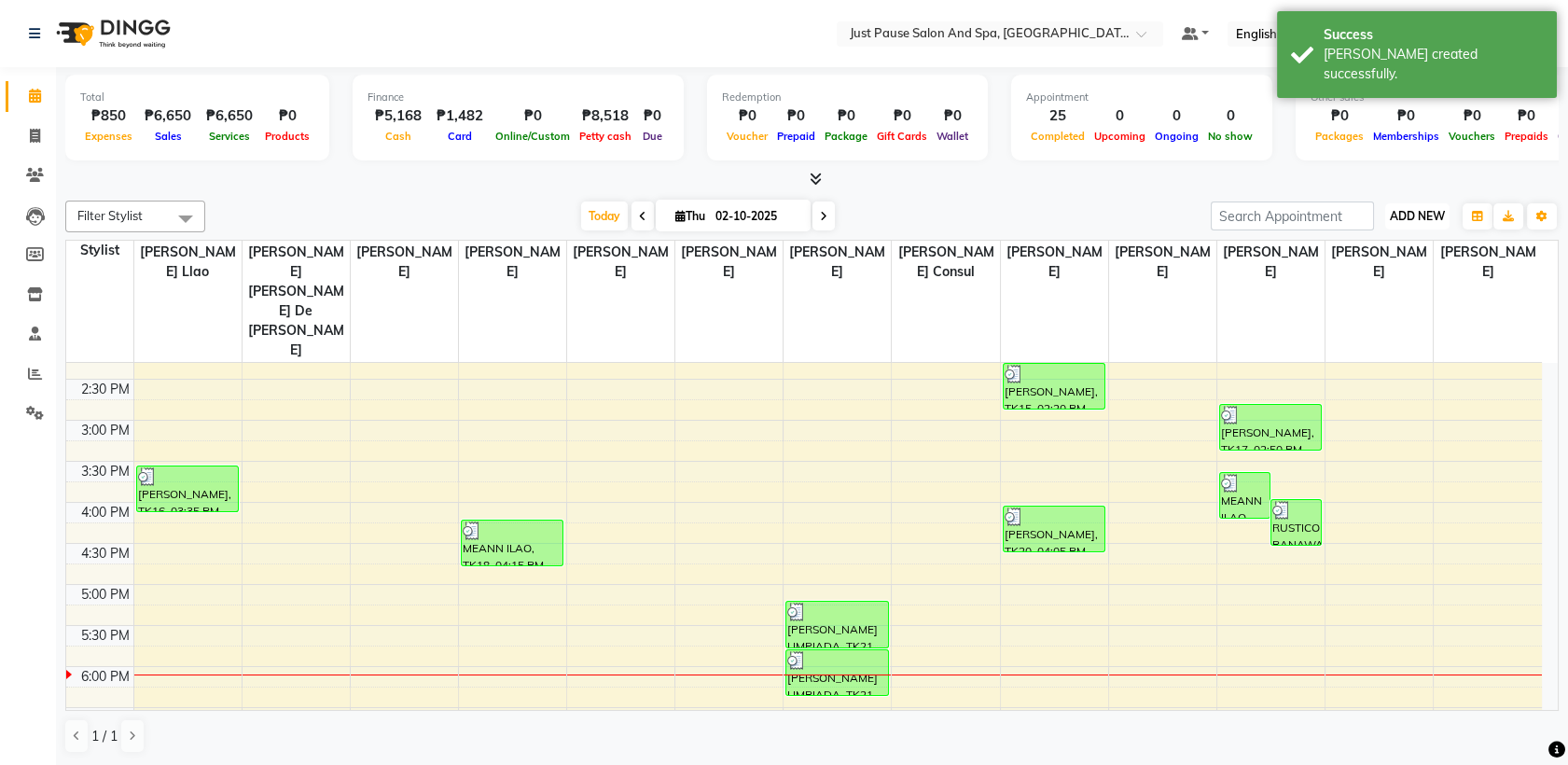
click at [1395, 217] on span "ADD NEW" at bounding box center [1416, 216] width 55 height 14
click at [1370, 253] on button "Add Appointment" at bounding box center [1374, 251] width 147 height 24
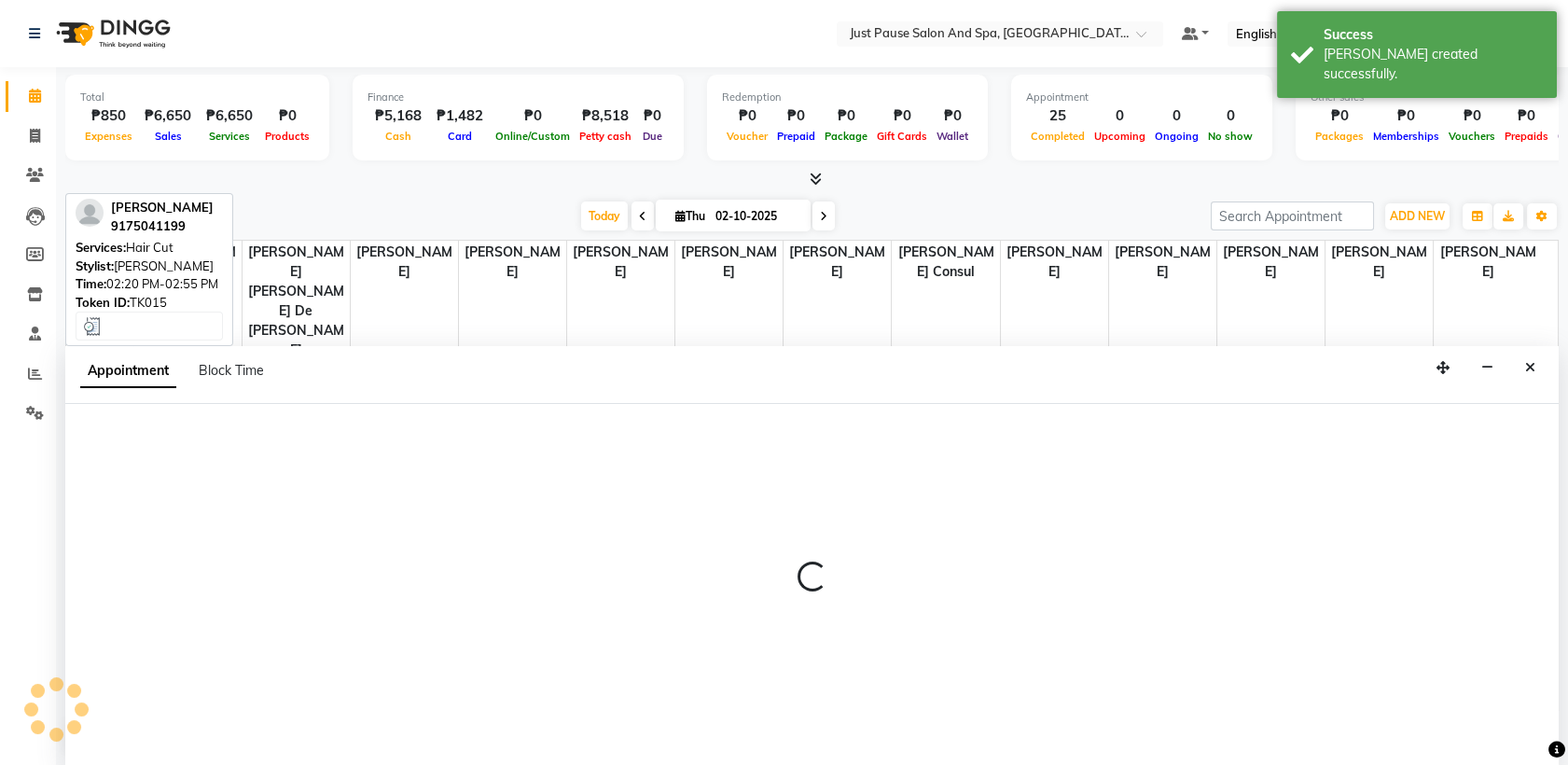
scroll to position [0, 0]
select select "540"
select select "tentative"
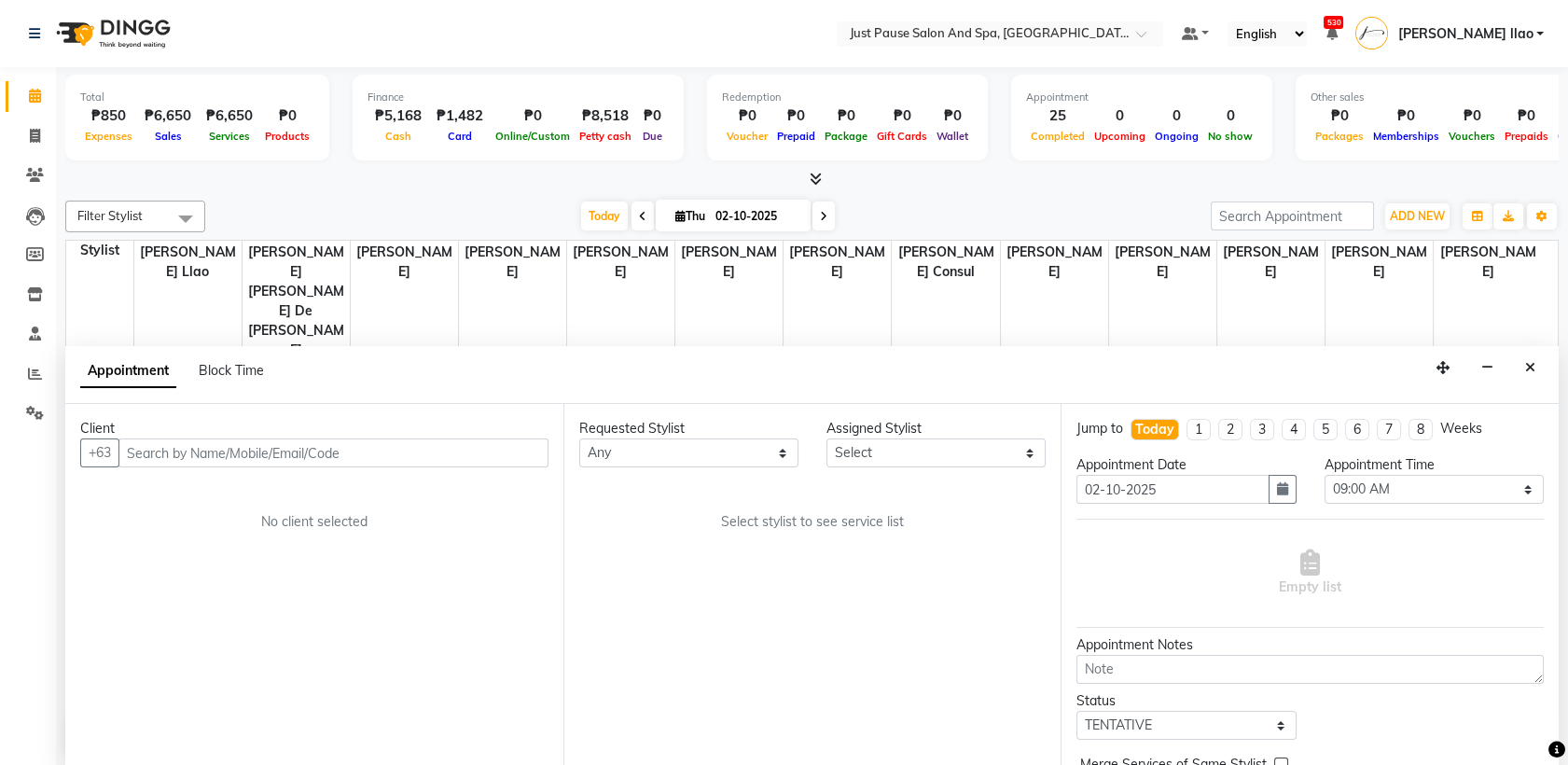
click at [305, 450] on input "text" at bounding box center [333, 453] width 430 height 29
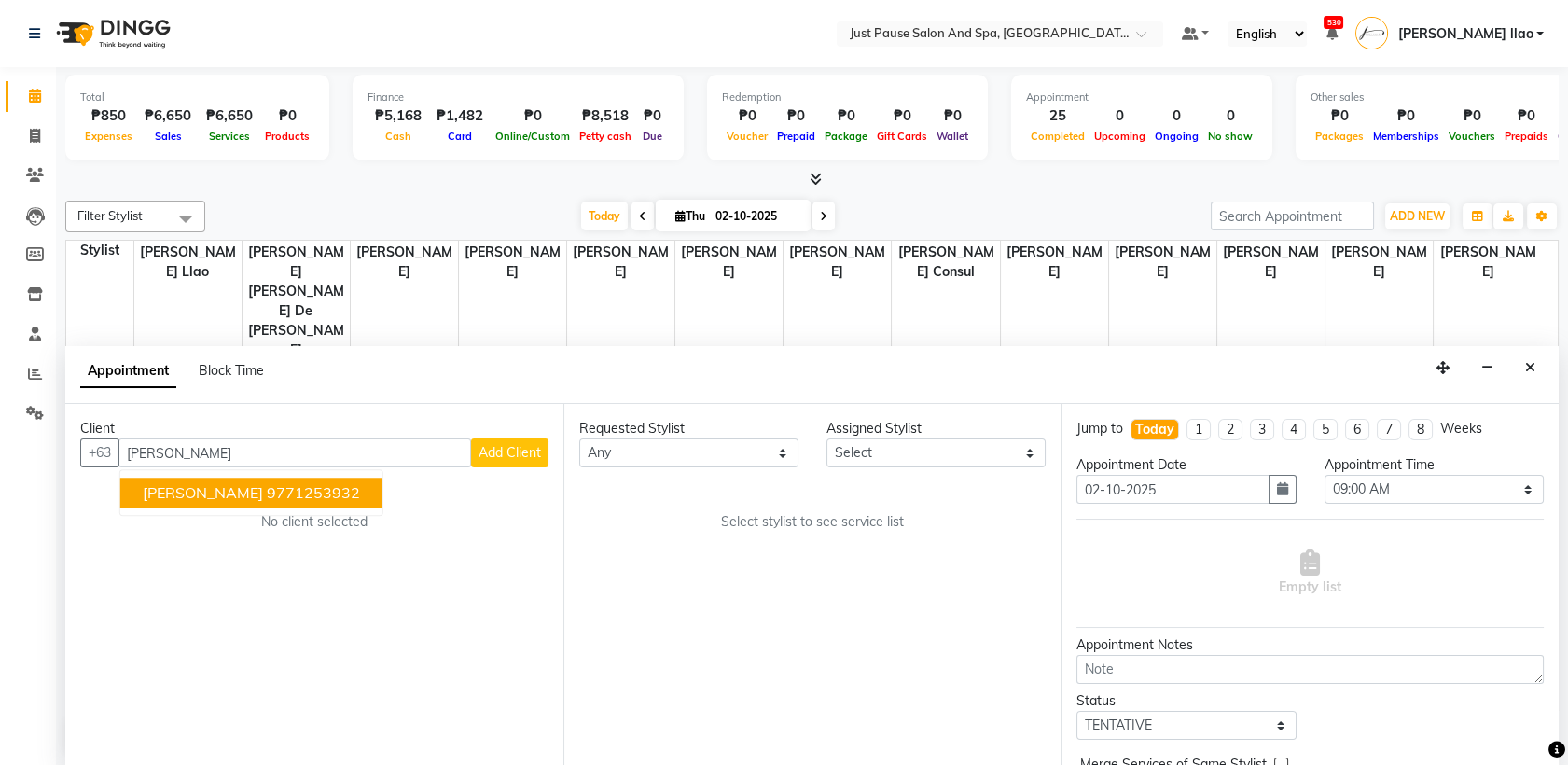
click at [284, 495] on ngb-highlight "9771253932" at bounding box center [313, 492] width 93 height 18
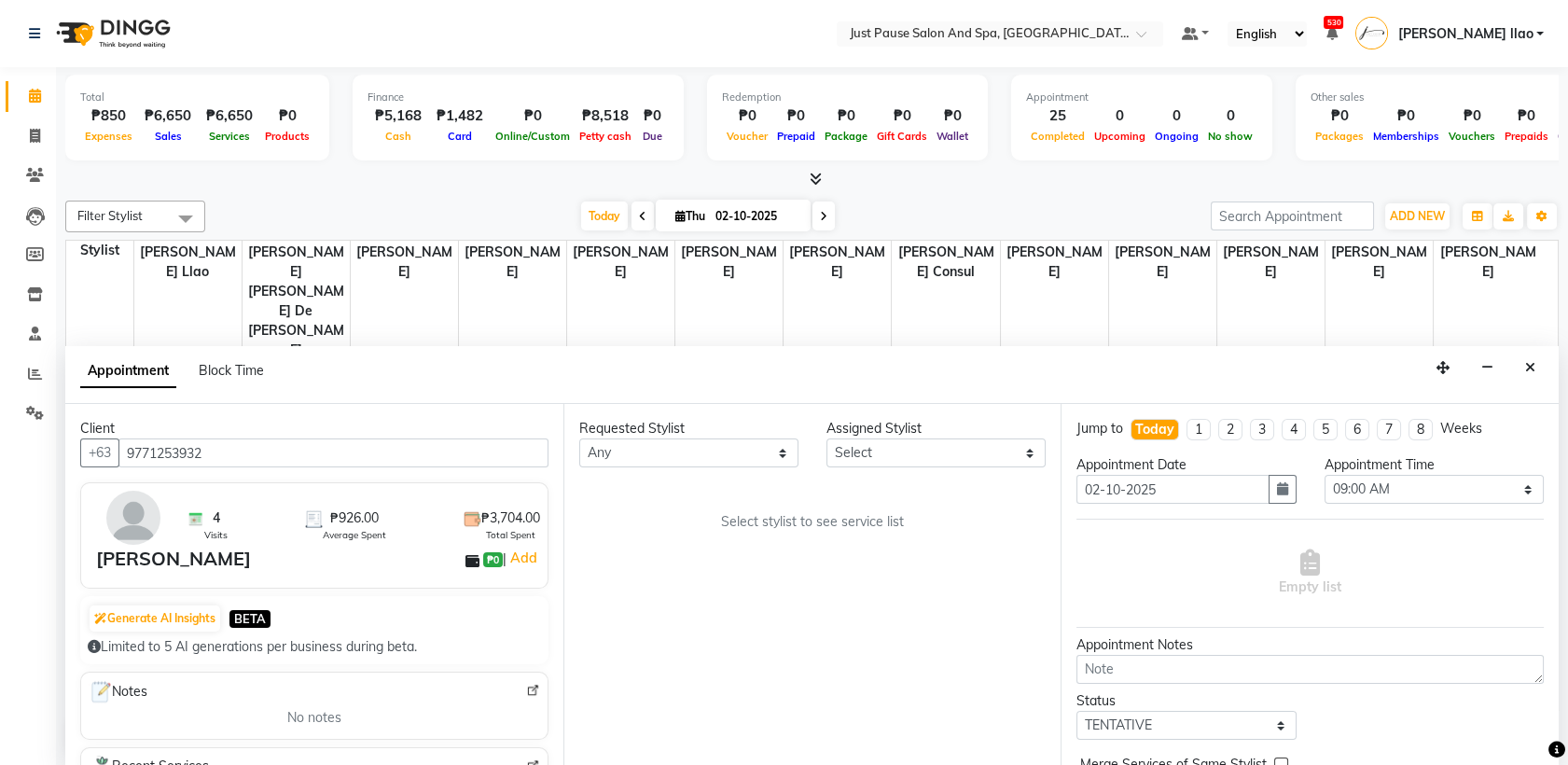
type input "9771253932"
click at [878, 456] on select "Select [PERSON_NAME] [PERSON_NAME] [PERSON_NAME] llao [PERSON_NAME] [PERSON_NAM…" at bounding box center [936, 453] width 219 height 29
select select "30379"
click at [827, 439] on select "Select [PERSON_NAME] [PERSON_NAME] [PERSON_NAME] llao [PERSON_NAME] [PERSON_NAM…" at bounding box center [936, 453] width 219 height 29
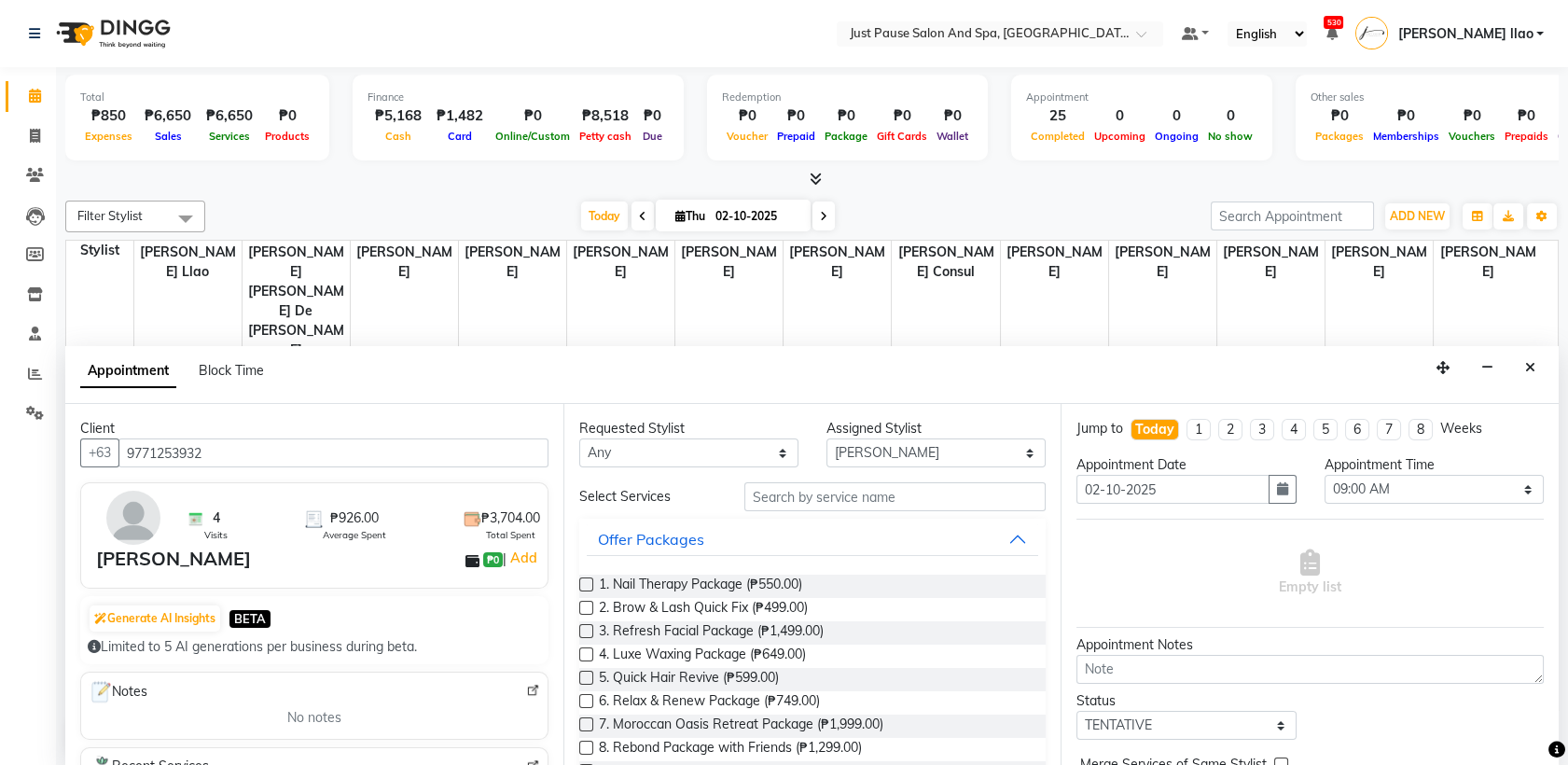
click at [579, 583] on label at bounding box center [586, 584] width 14 height 14
click at [579, 583] on input "checkbox" at bounding box center [585, 586] width 12 height 12
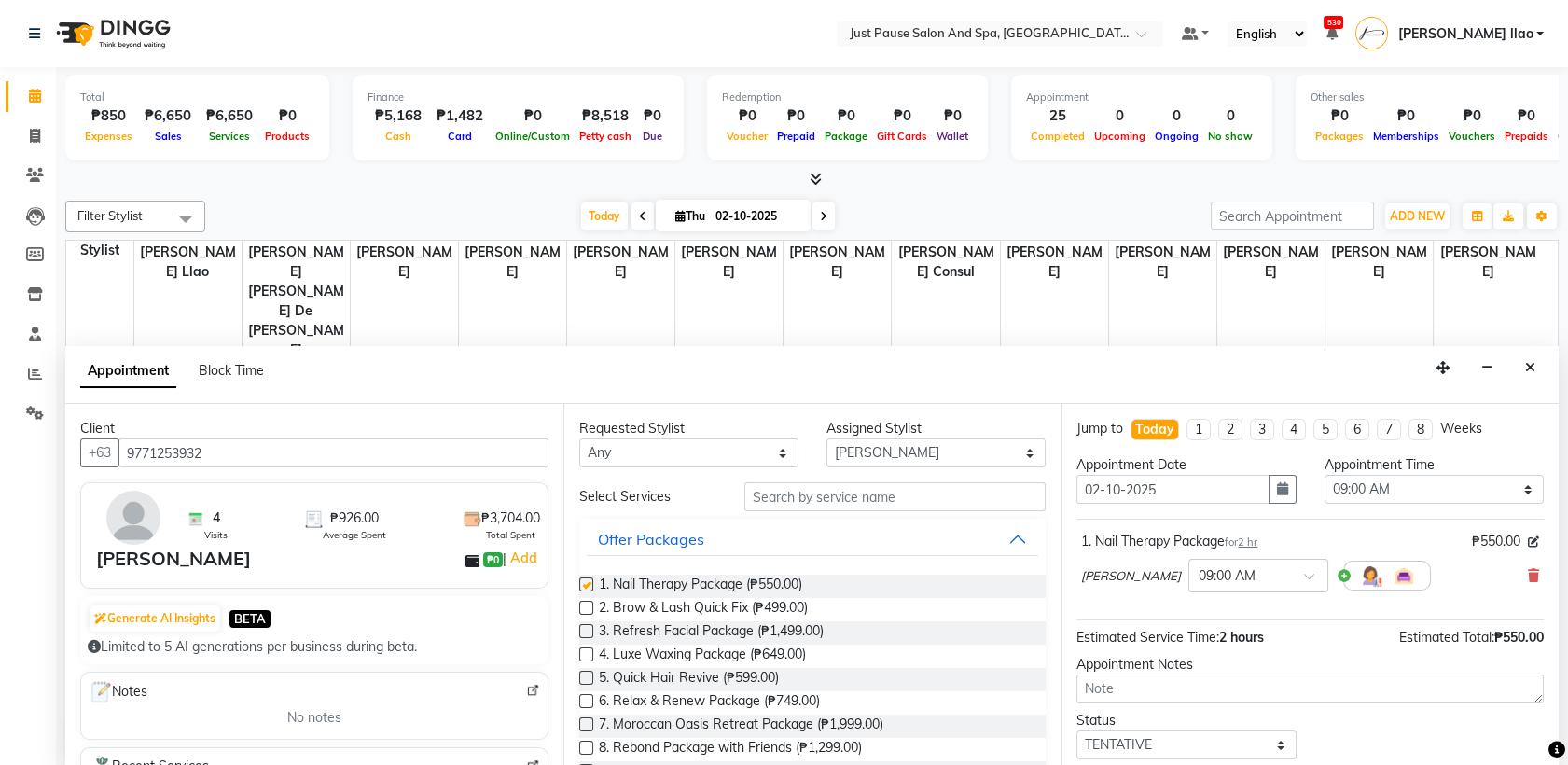
checkbox input "false"
click at [1460, 481] on select "Select 09:00 AM 09:05 AM 09:10 AM 09:15 AM 09:20 AM 09:25 AM 09:30 AM 09:35 AM …" at bounding box center [1434, 489] width 219 height 29
select select "1090"
click at [1324, 474] on select "Select 09:00 AM 09:05 AM 09:10 AM 09:15 AM 09:20 AM 09:25 AM 09:30 AM 09:35 AM …" at bounding box center [1434, 489] width 219 height 29
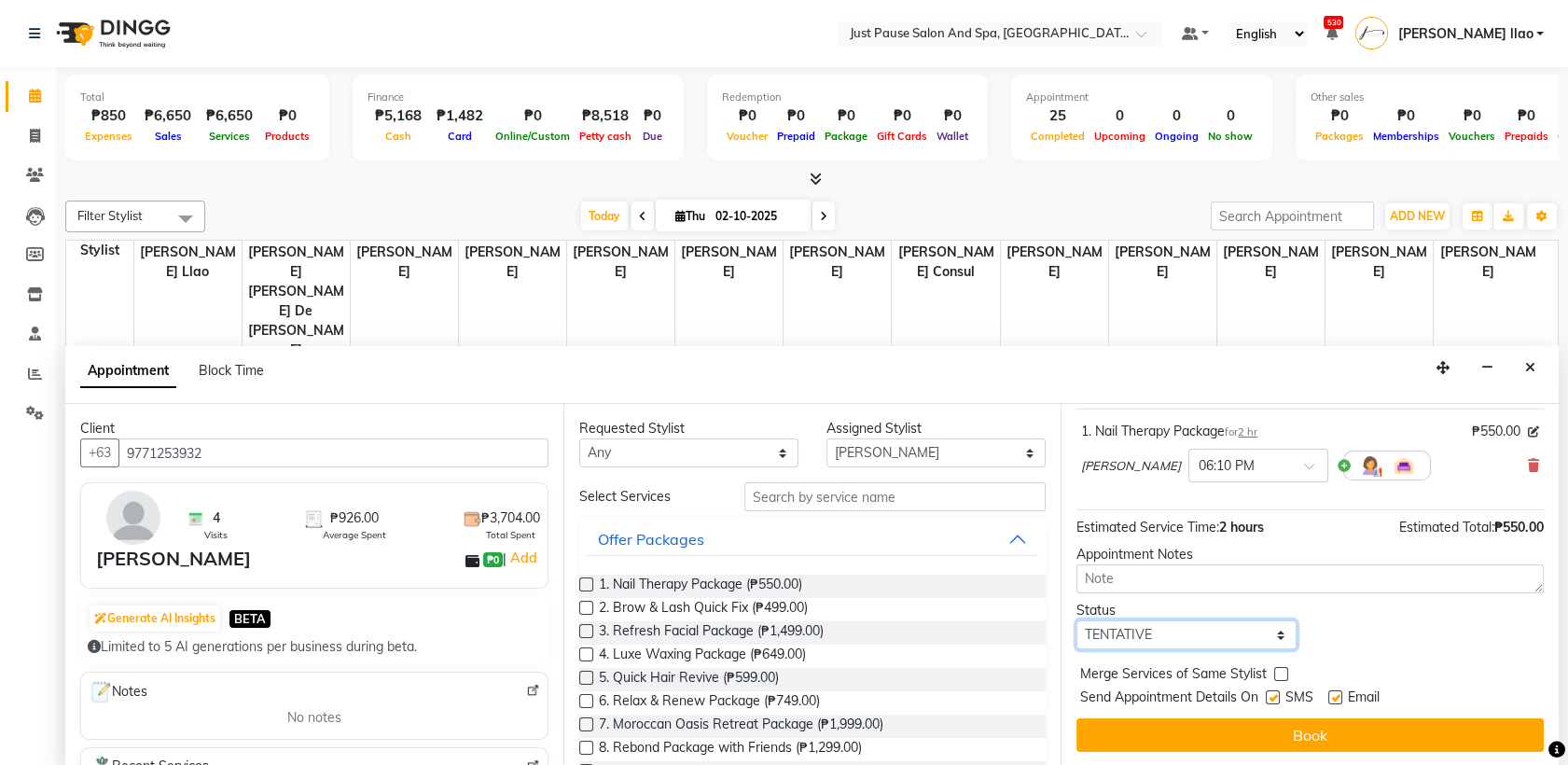
click at [1201, 631] on select "Select TENTATIVE CONFIRM CHECK-IN UPCOMING" at bounding box center [1186, 634] width 219 height 29
select select "check-in"
click at [1076, 620] on select "Select TENTATIVE CONFIRM CHECK-IN UPCOMING" at bounding box center [1186, 634] width 219 height 29
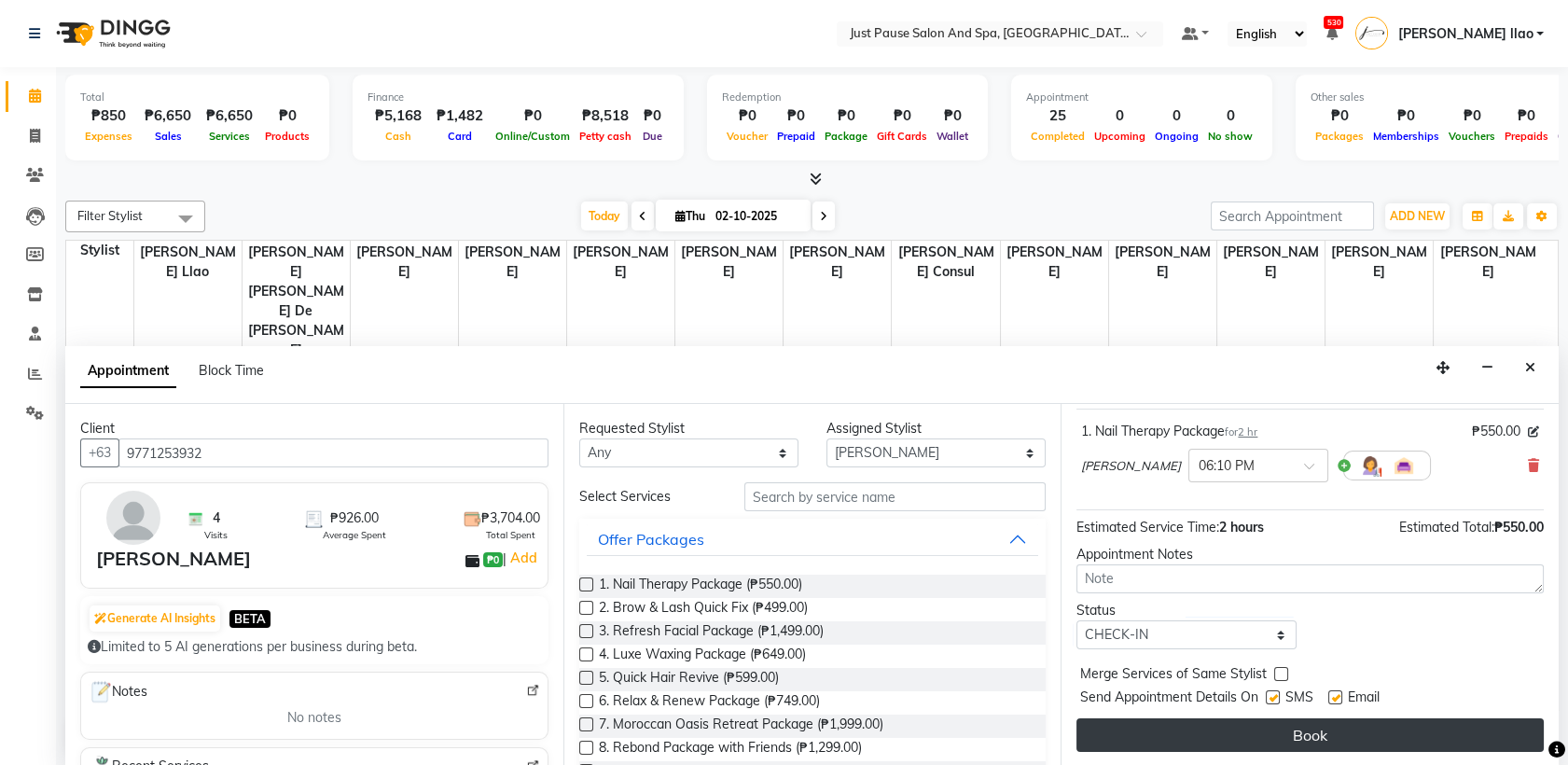
click at [1325, 728] on button "Book" at bounding box center [1310, 734] width 468 height 34
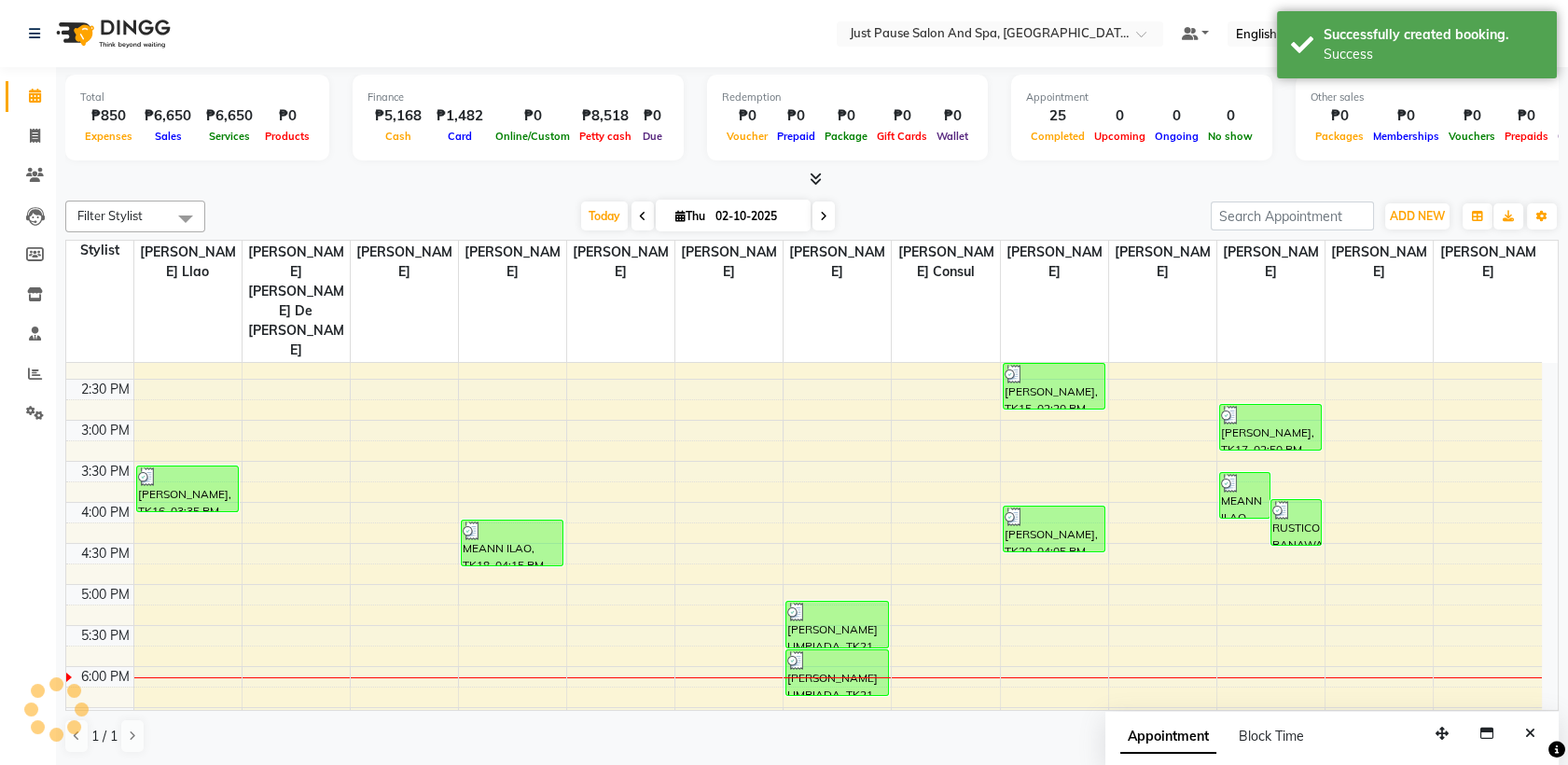
scroll to position [0, 0]
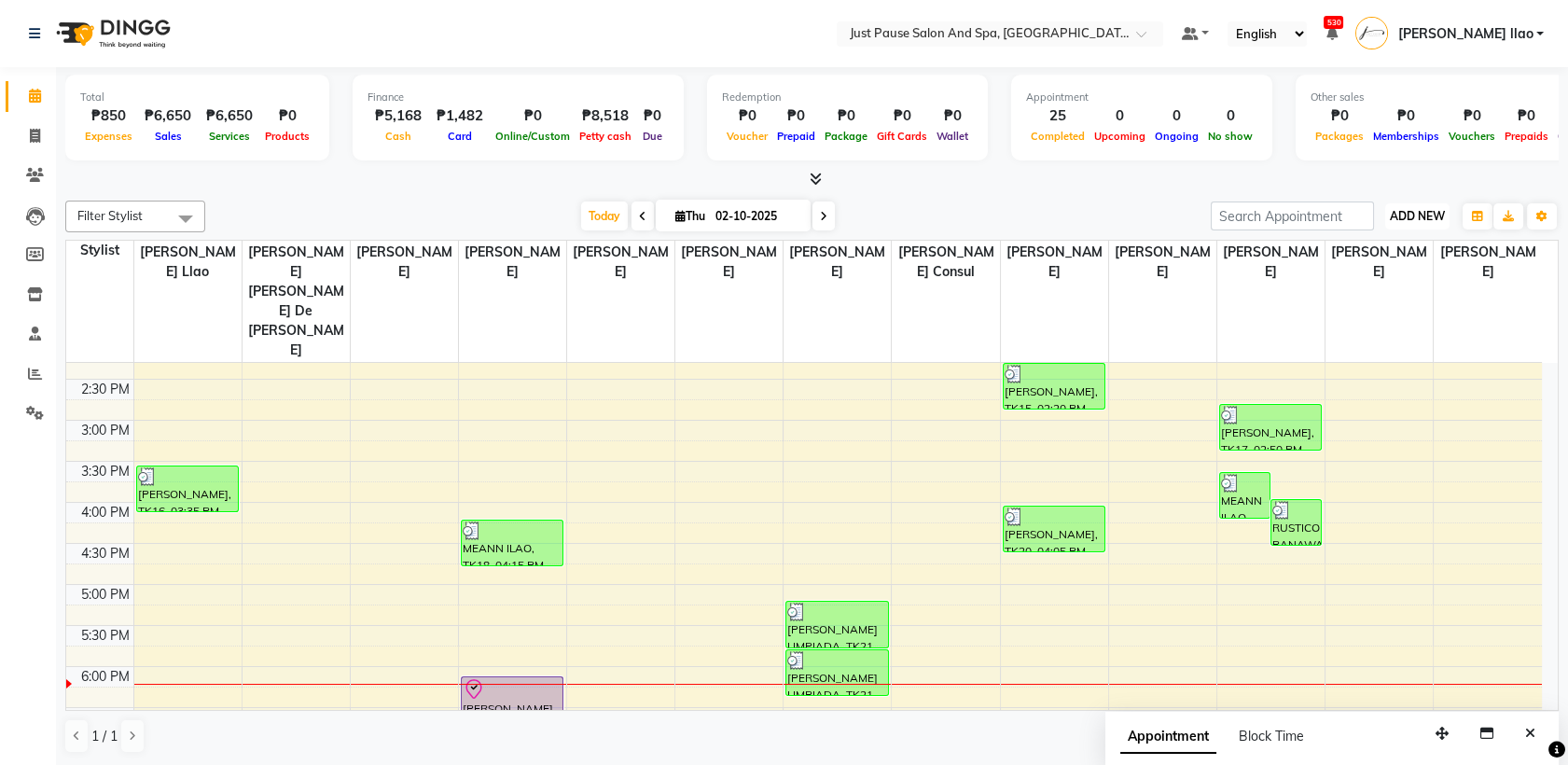
click at [1418, 216] on span "ADD NEW" at bounding box center [1416, 216] width 55 height 14
click at [1408, 252] on button "Add Appointment" at bounding box center [1374, 251] width 147 height 24
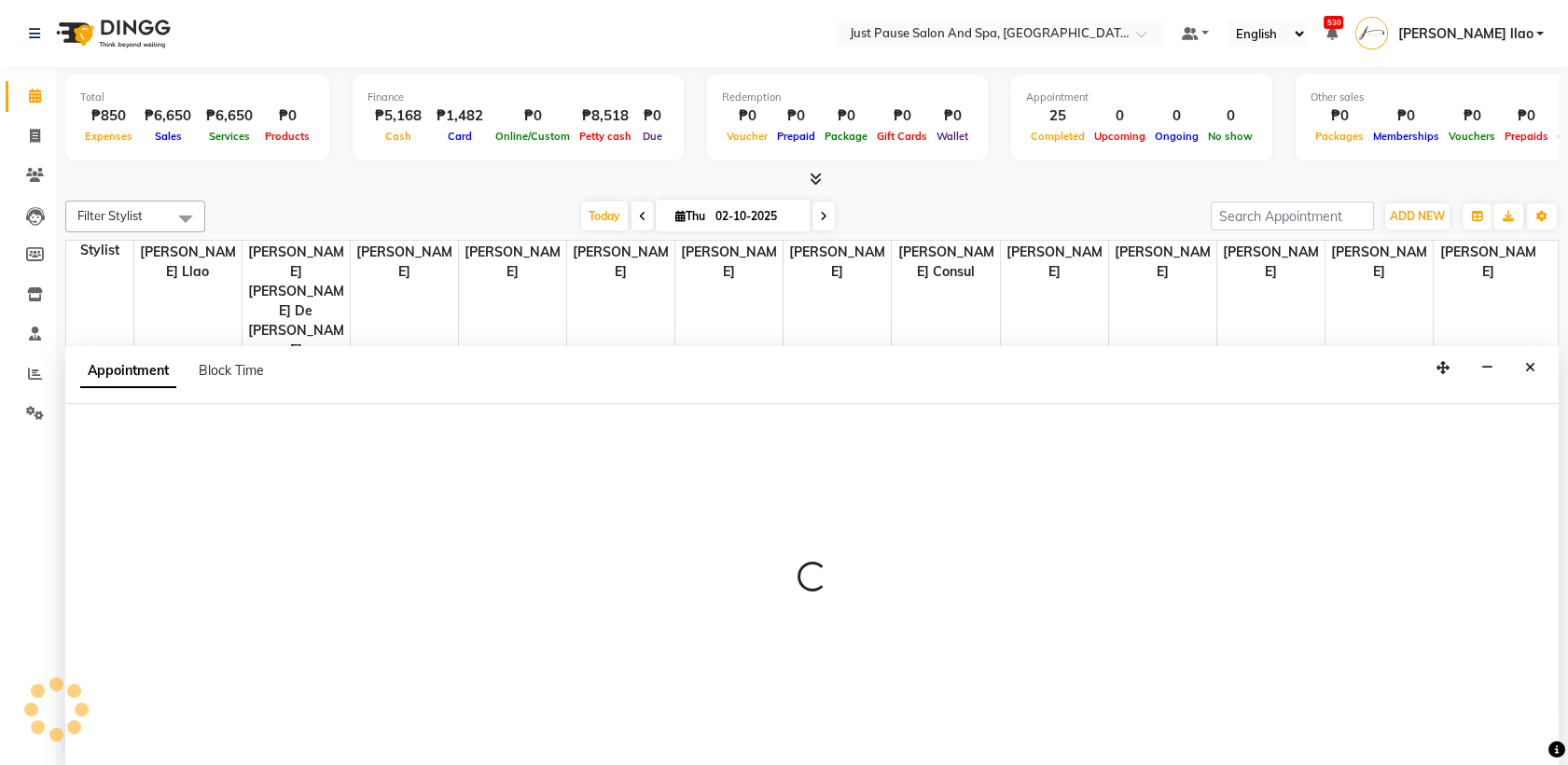
select select "tentative"
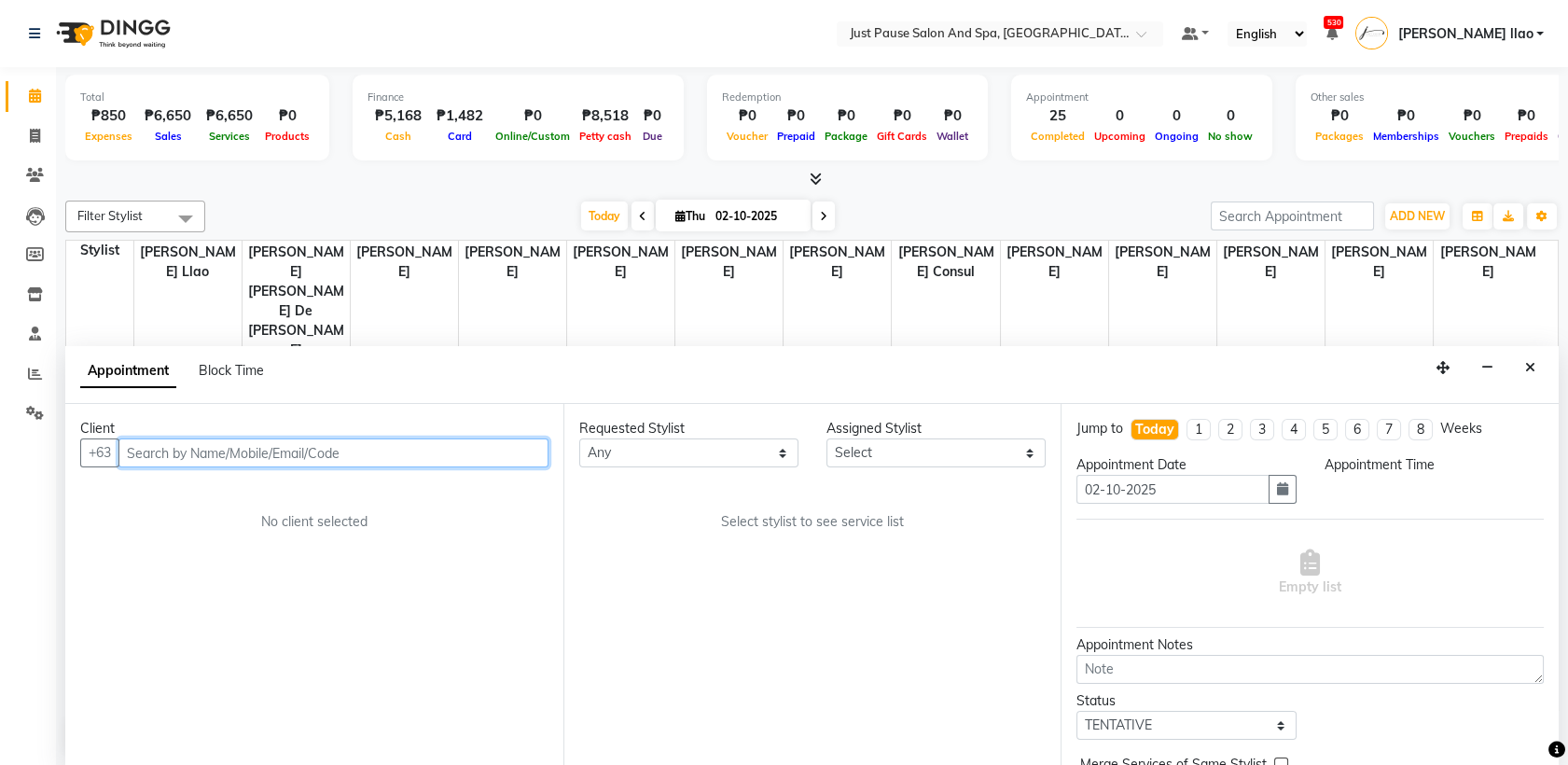
select select "540"
click at [371, 450] on input "text" at bounding box center [333, 453] width 430 height 29
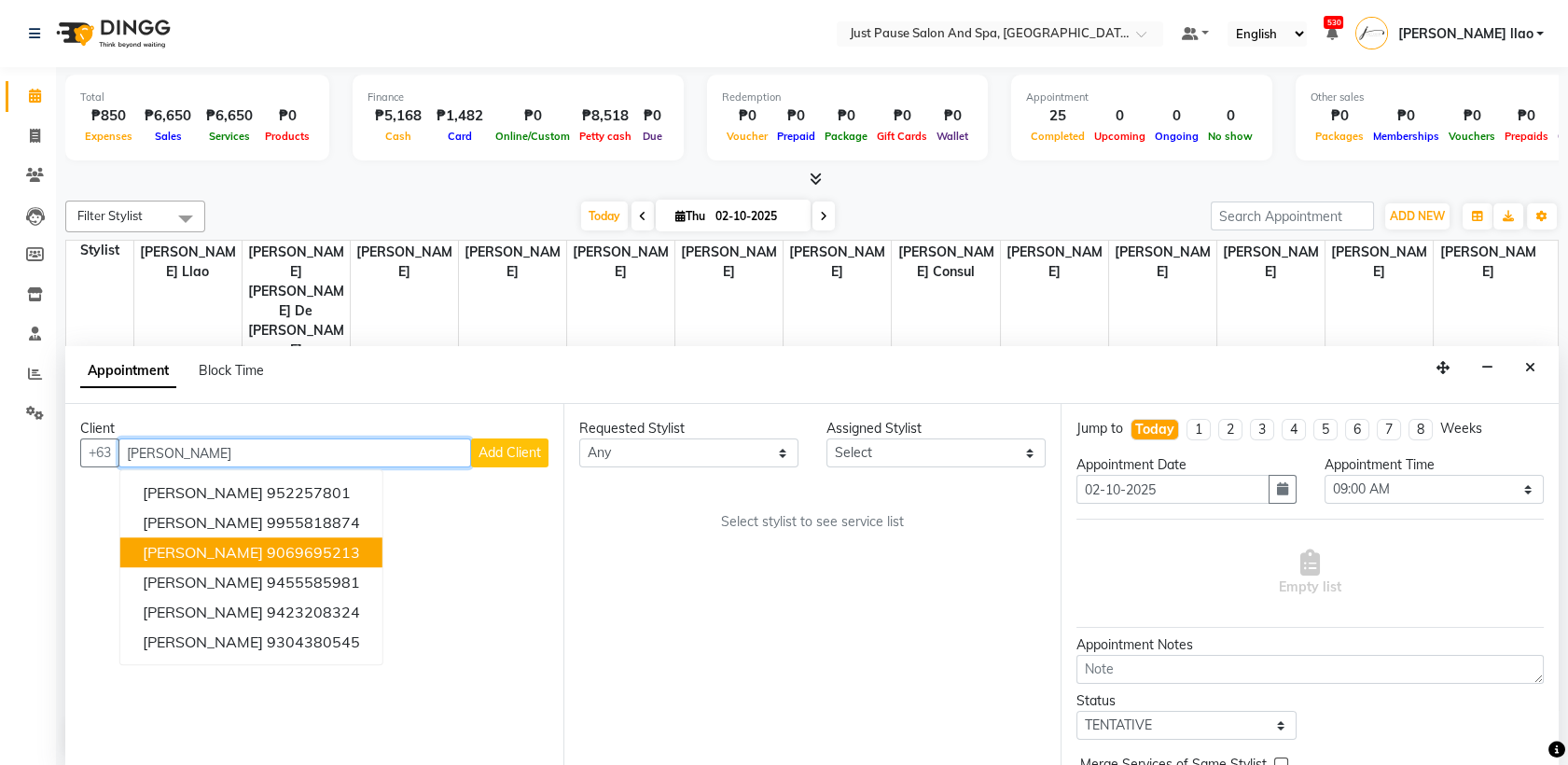
click at [355, 548] on button "[PERSON_NAME] 9069695213" at bounding box center [251, 553] width 262 height 30
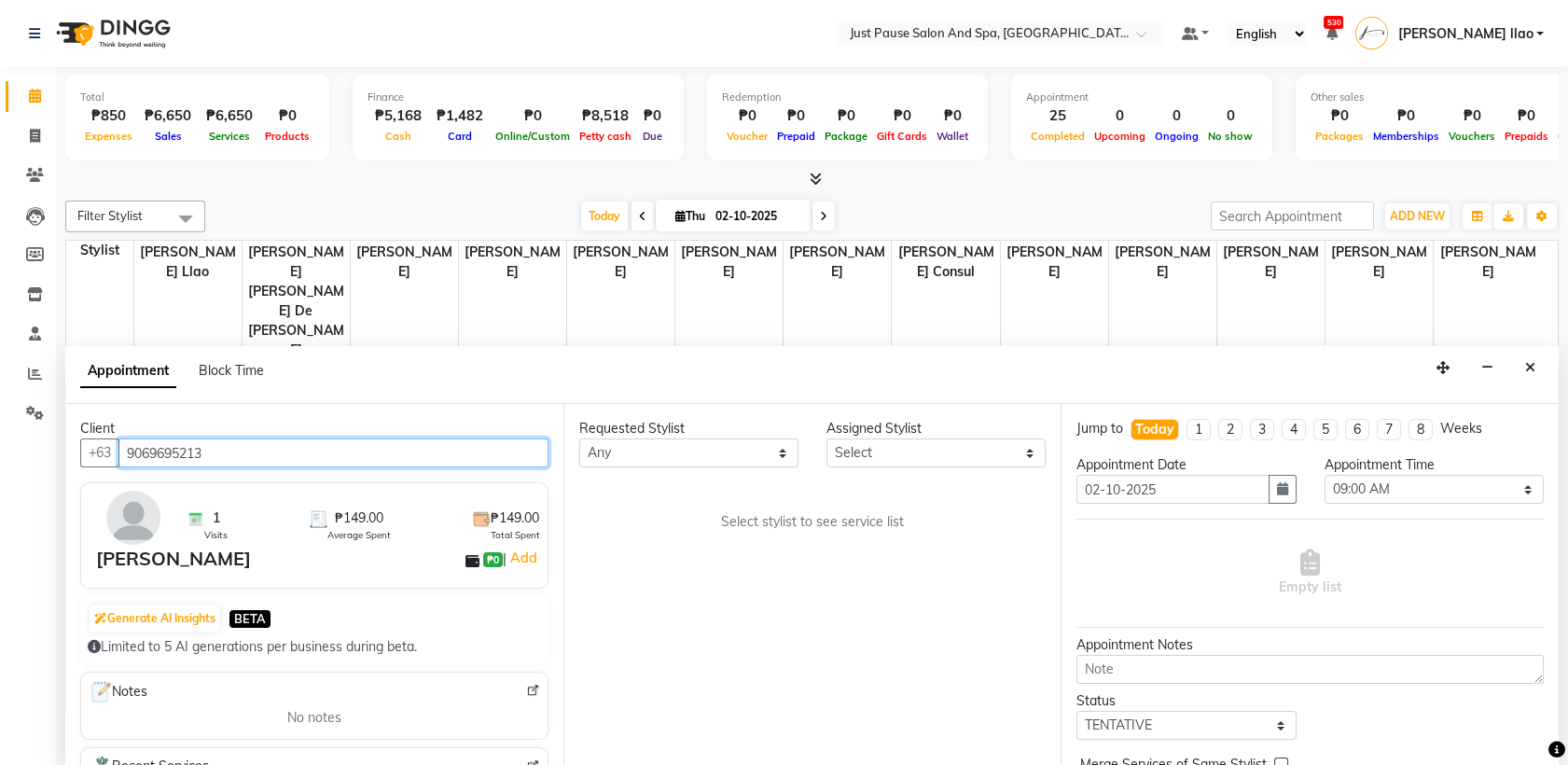
type input "9069695213"
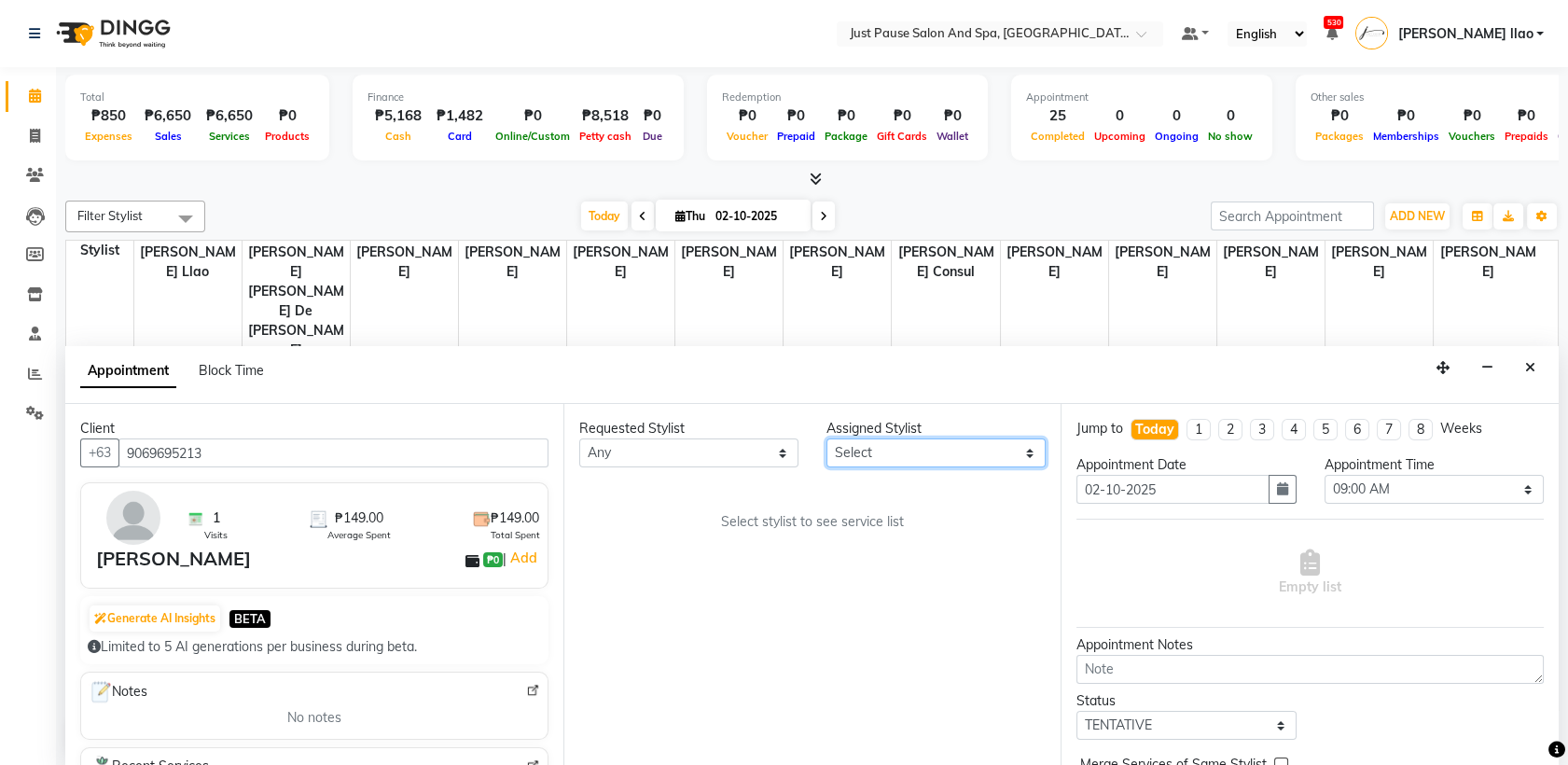
click at [885, 456] on select "Select [PERSON_NAME] [PERSON_NAME] [PERSON_NAME] llao [PERSON_NAME] [PERSON_NAM…" at bounding box center [936, 453] width 219 height 29
select select "53172"
click at [827, 439] on select "Select [PERSON_NAME] [PERSON_NAME] [PERSON_NAME] llao [PERSON_NAME] [PERSON_NAM…" at bounding box center [936, 453] width 219 height 29
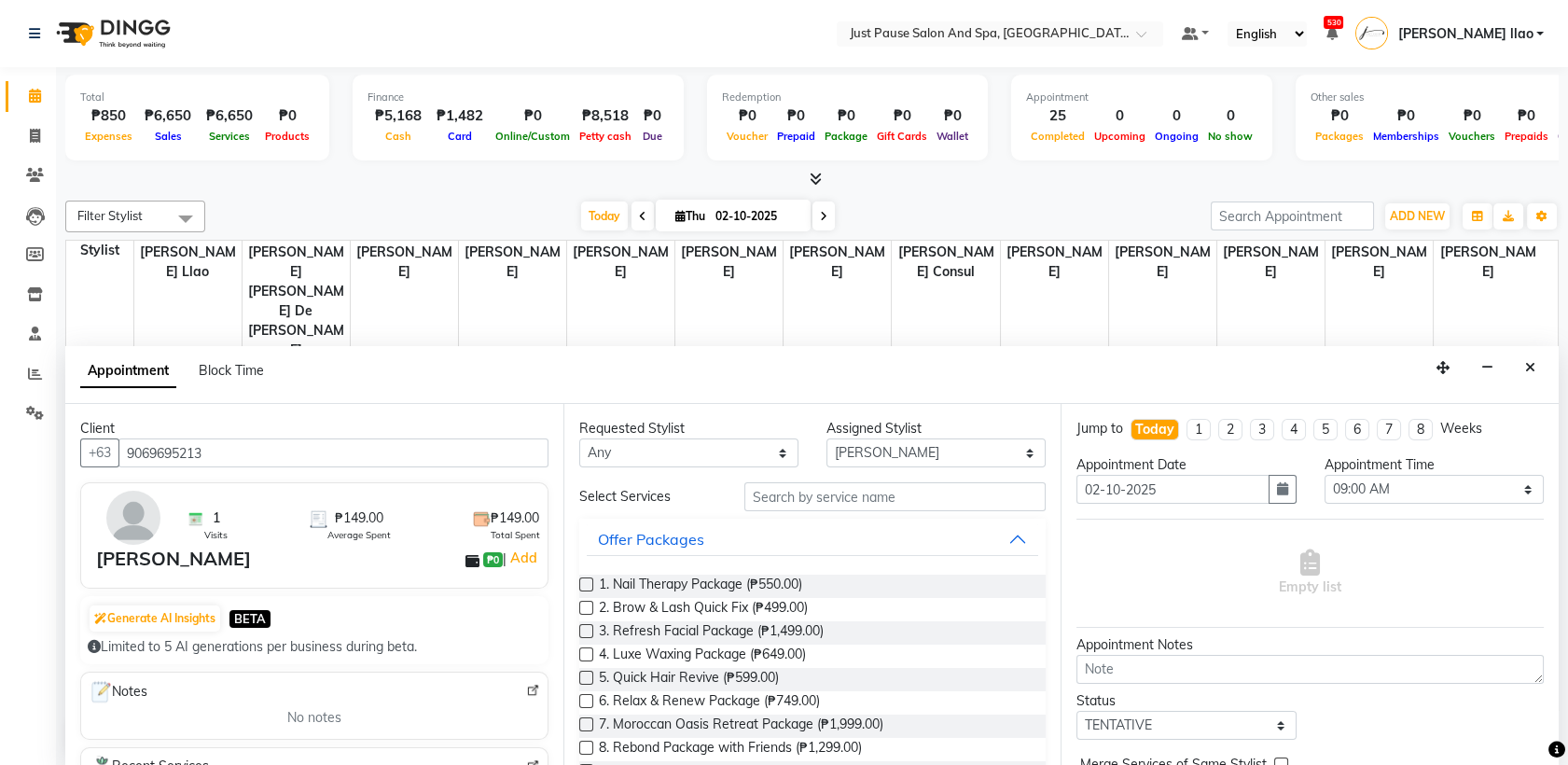
click at [582, 588] on label at bounding box center [586, 584] width 14 height 14
click at [582, 588] on input "checkbox" at bounding box center [585, 586] width 12 height 12
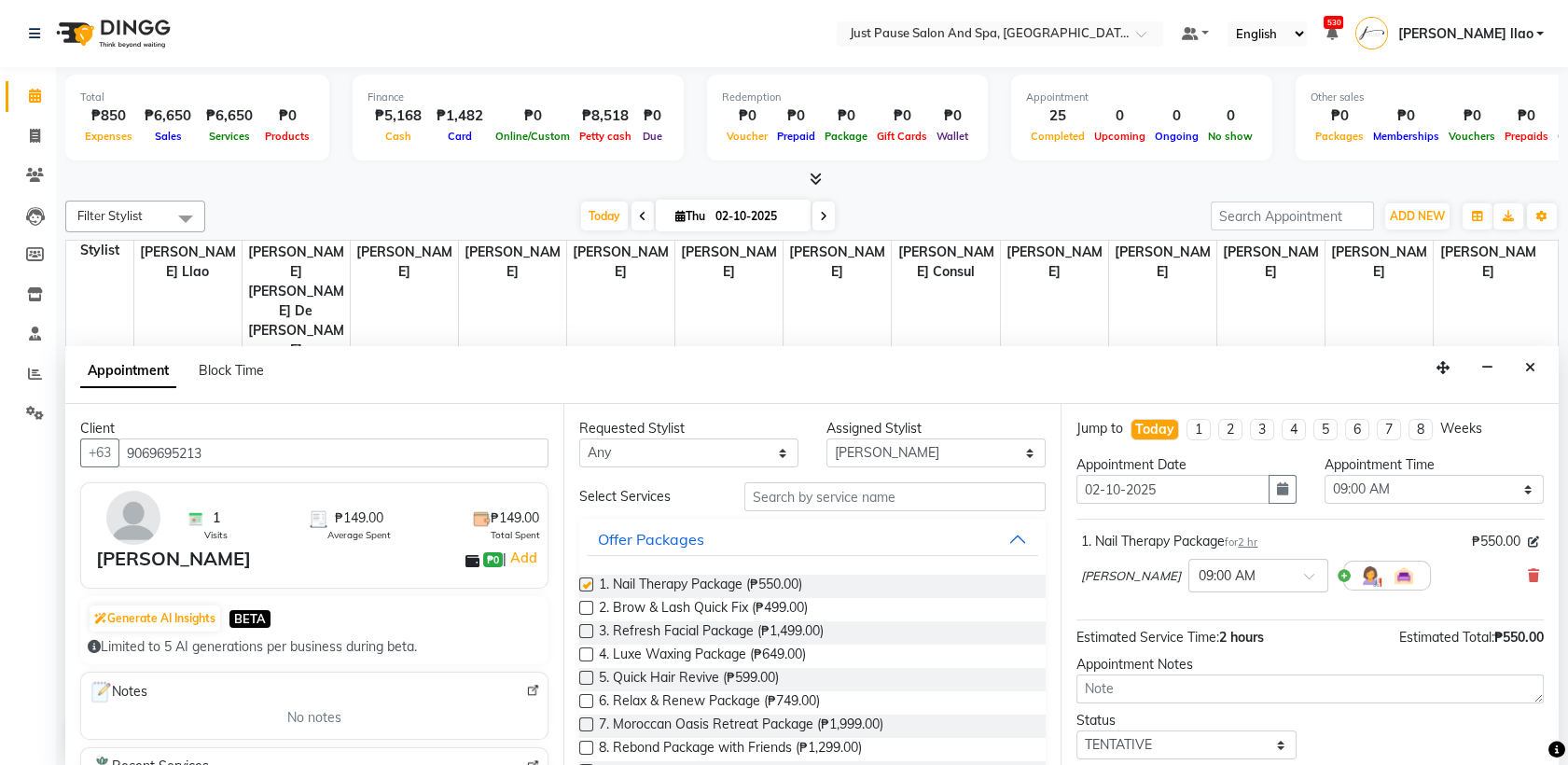
checkbox input "false"
click at [1346, 483] on select "Select 09:00 AM 09:05 AM 09:10 AM 09:15 AM 09:20 AM 09:25 AM 09:30 AM 09:35 AM …" at bounding box center [1434, 489] width 219 height 29
select select "1110"
click at [1324, 474] on select "Select 09:00 AM 09:05 AM 09:10 AM 09:15 AM 09:20 AM 09:25 AM 09:30 AM 09:35 AM …" at bounding box center [1434, 489] width 219 height 29
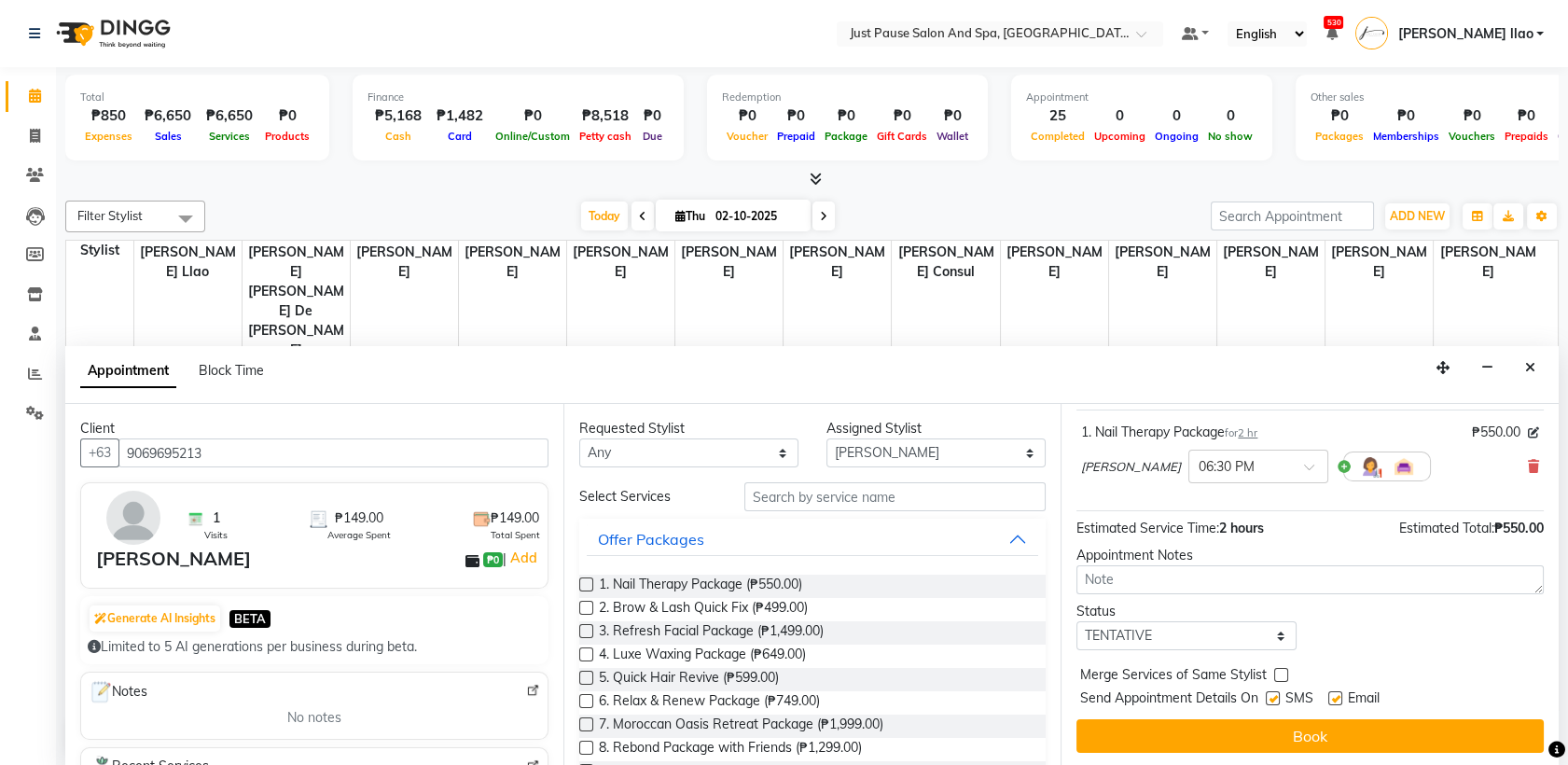
scroll to position [110, 0]
click at [1223, 633] on select "Select TENTATIVE CONFIRM CHECK-IN UPCOMING" at bounding box center [1186, 634] width 219 height 29
select select "check-in"
click at [1076, 620] on select "Select TENTATIVE CONFIRM CHECK-IN UPCOMING" at bounding box center [1186, 634] width 219 height 29
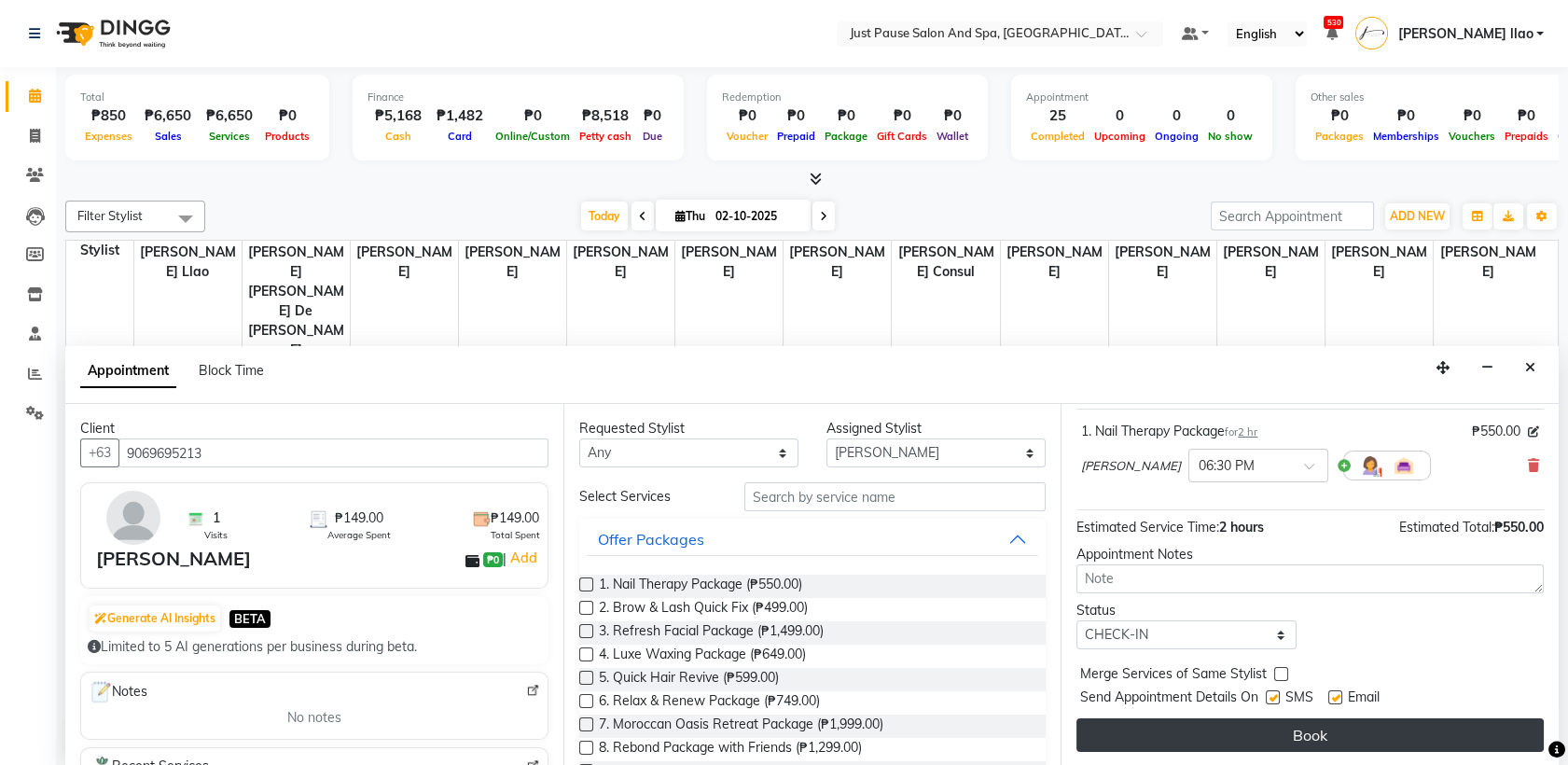
click at [1276, 730] on button "Book" at bounding box center [1310, 734] width 468 height 34
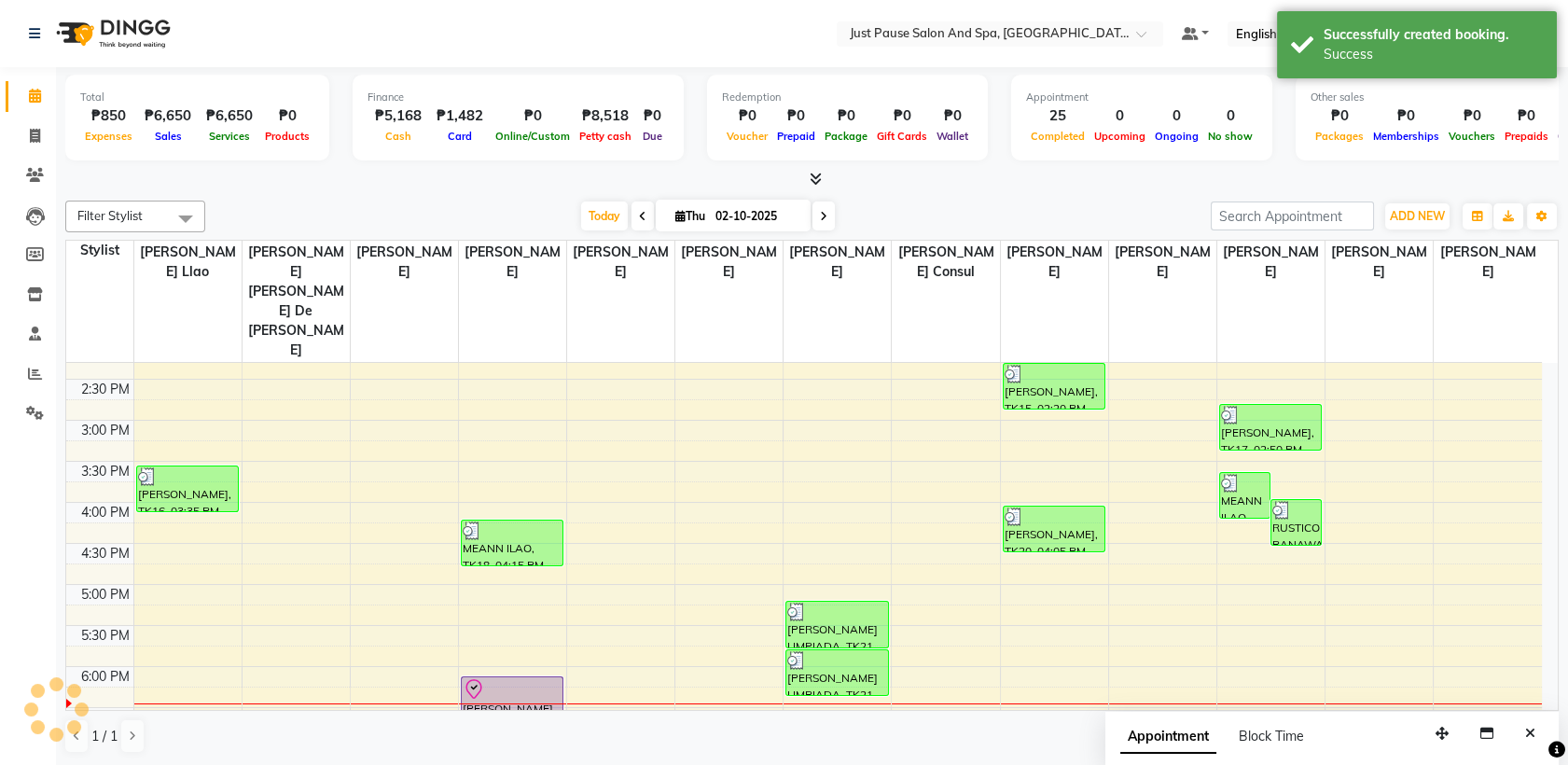
scroll to position [0, 0]
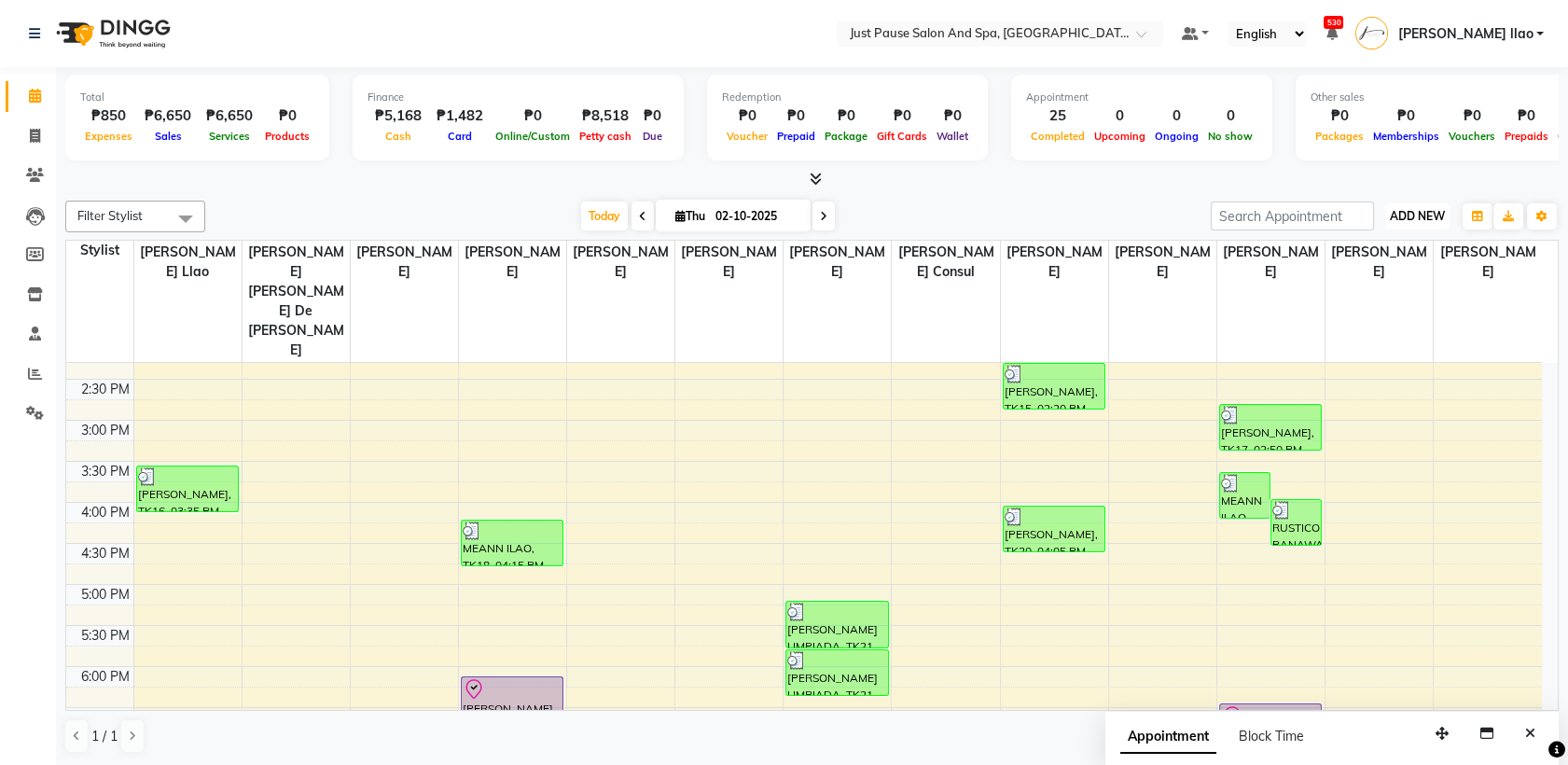
click at [1440, 216] on span "ADD NEW" at bounding box center [1416, 216] width 55 height 14
click at [1387, 248] on button "Add Appointment" at bounding box center [1374, 251] width 147 height 24
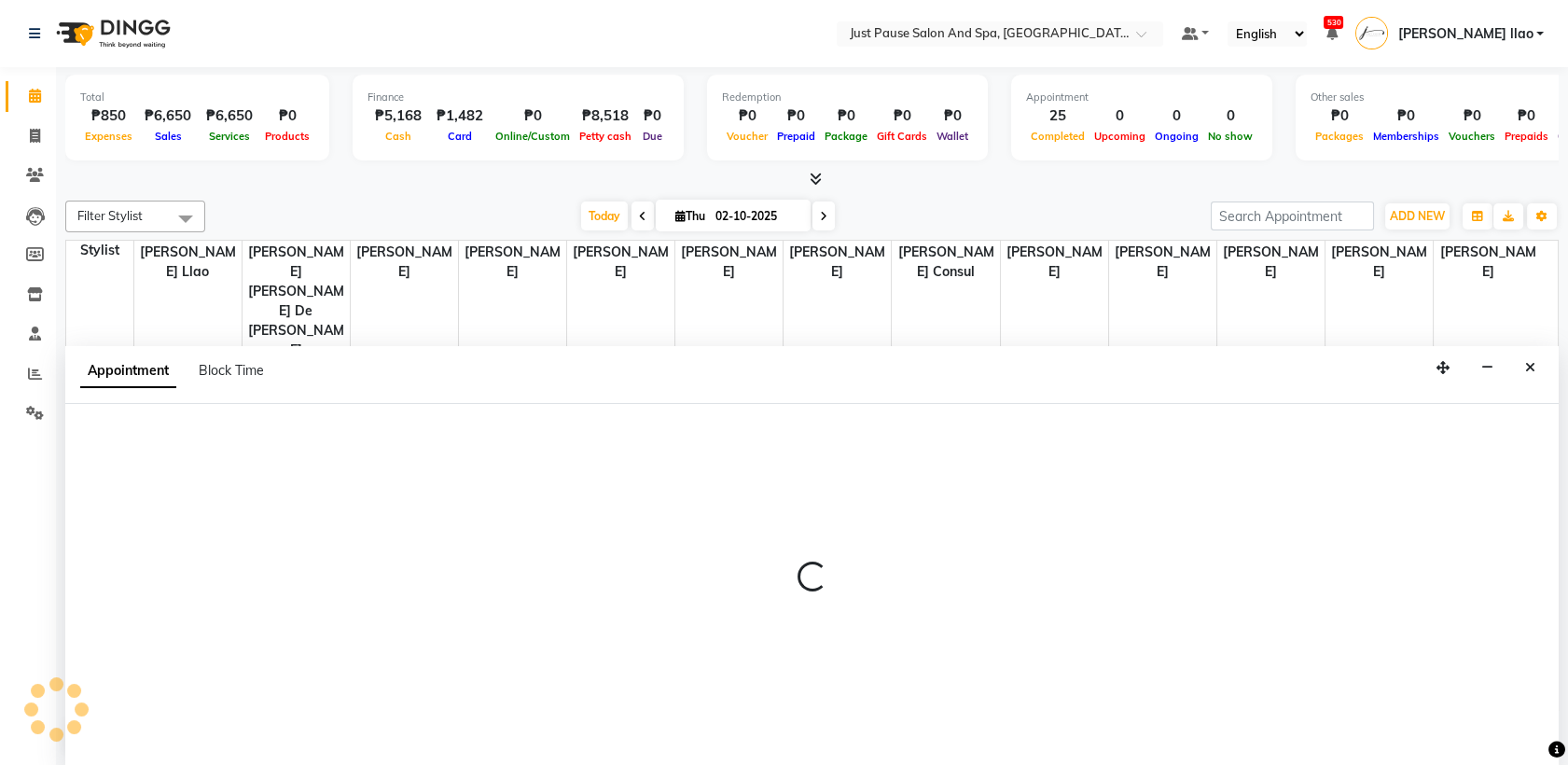
select select "tentative"
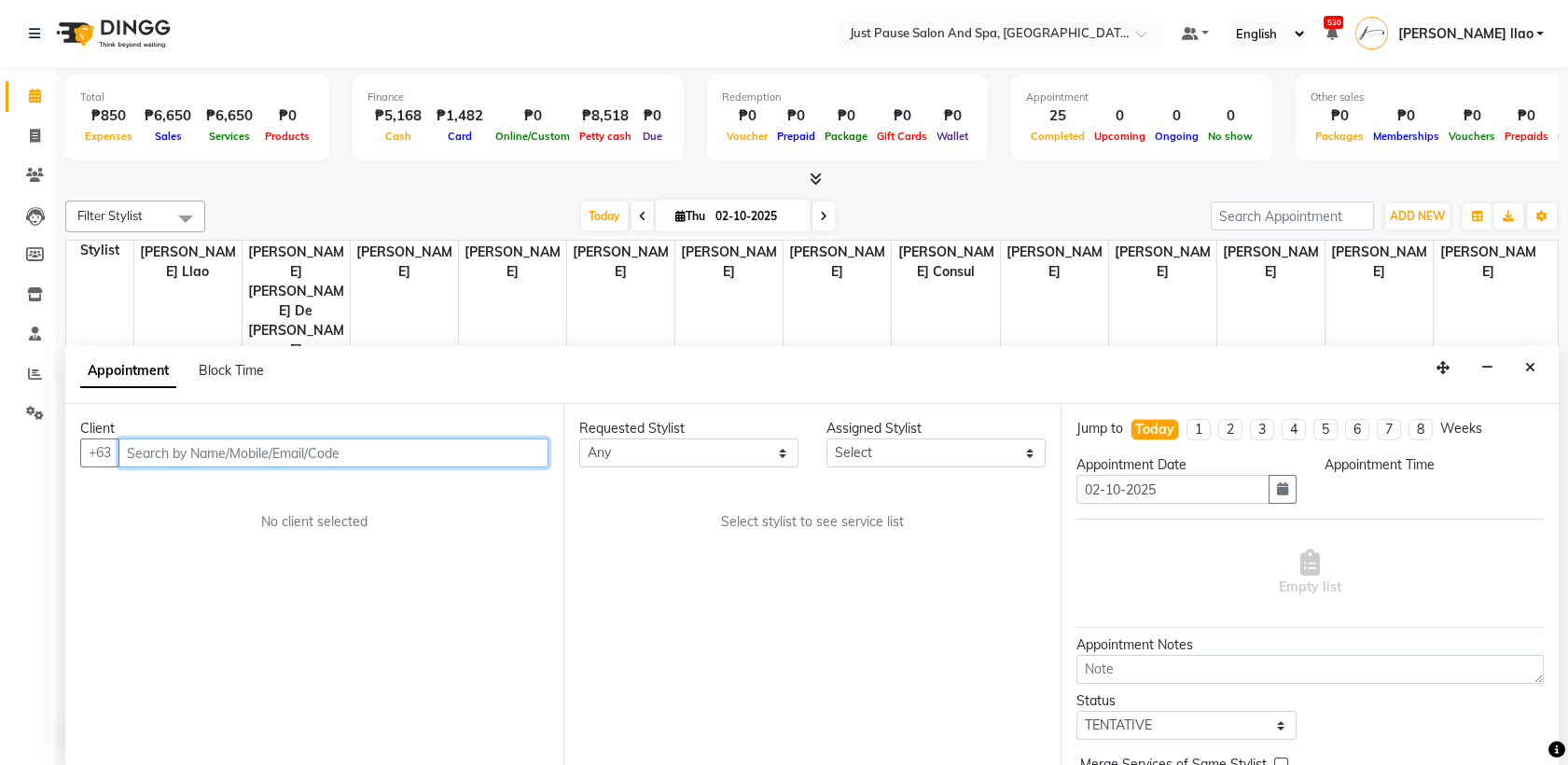
select select "540"
click at [318, 443] on input "text" at bounding box center [333, 453] width 430 height 29
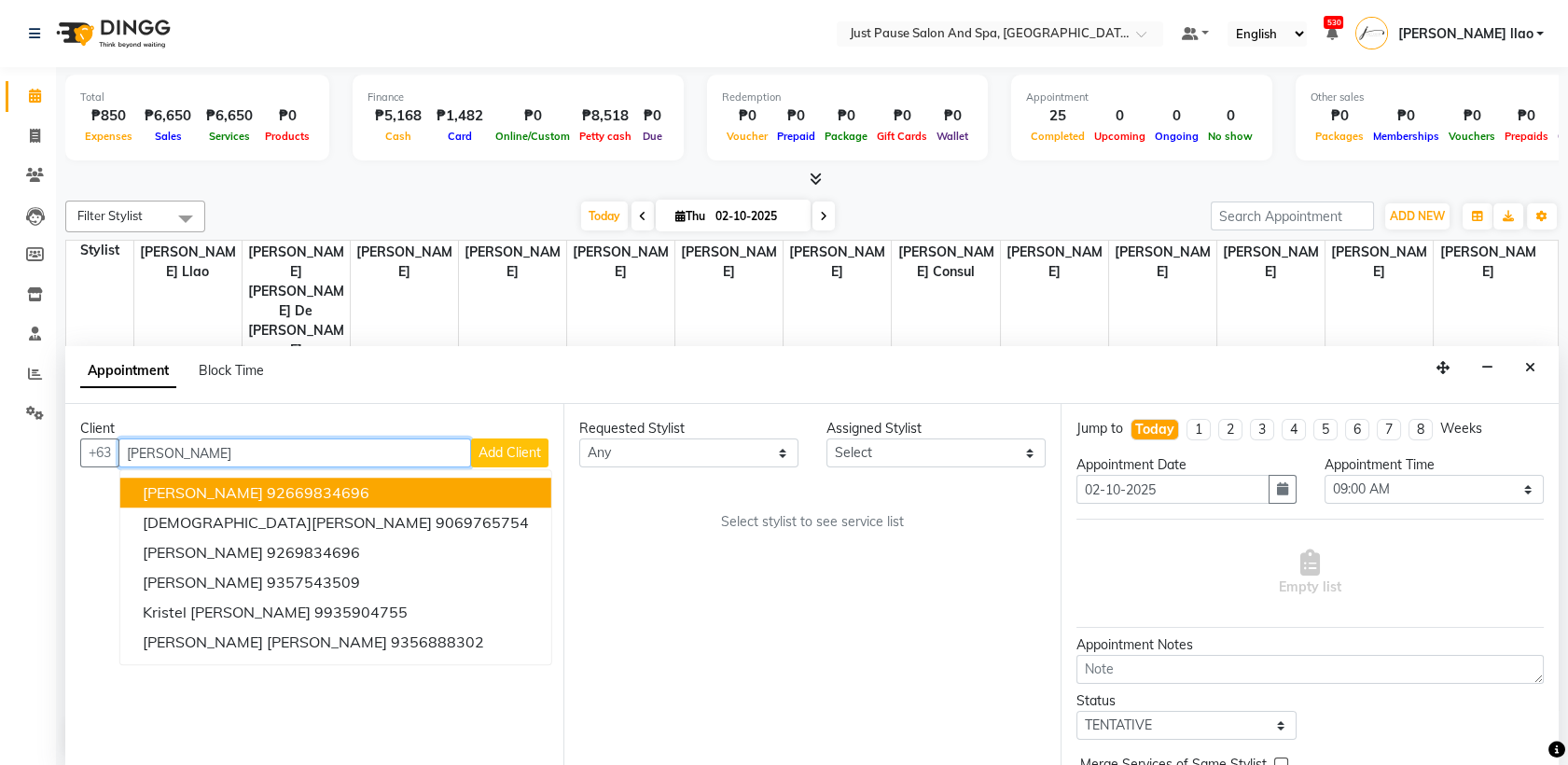
click at [215, 500] on span "[PERSON_NAME]" at bounding box center [203, 492] width 120 height 18
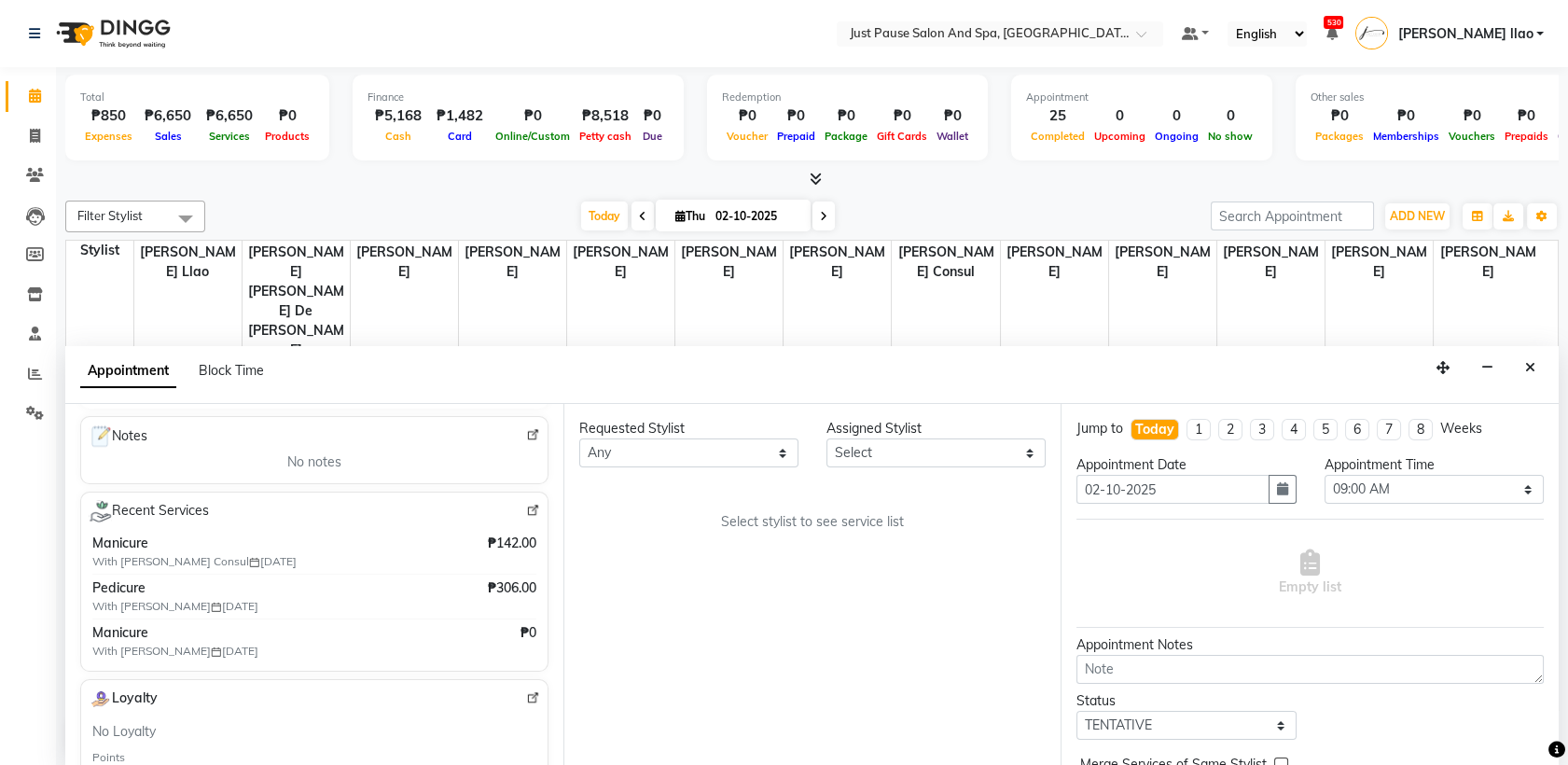
scroll to position [258, 0]
type input "92669834696"
click at [1527, 368] on icon "Close" at bounding box center [1530, 368] width 11 height 13
